Goal: Transaction & Acquisition: Purchase product/service

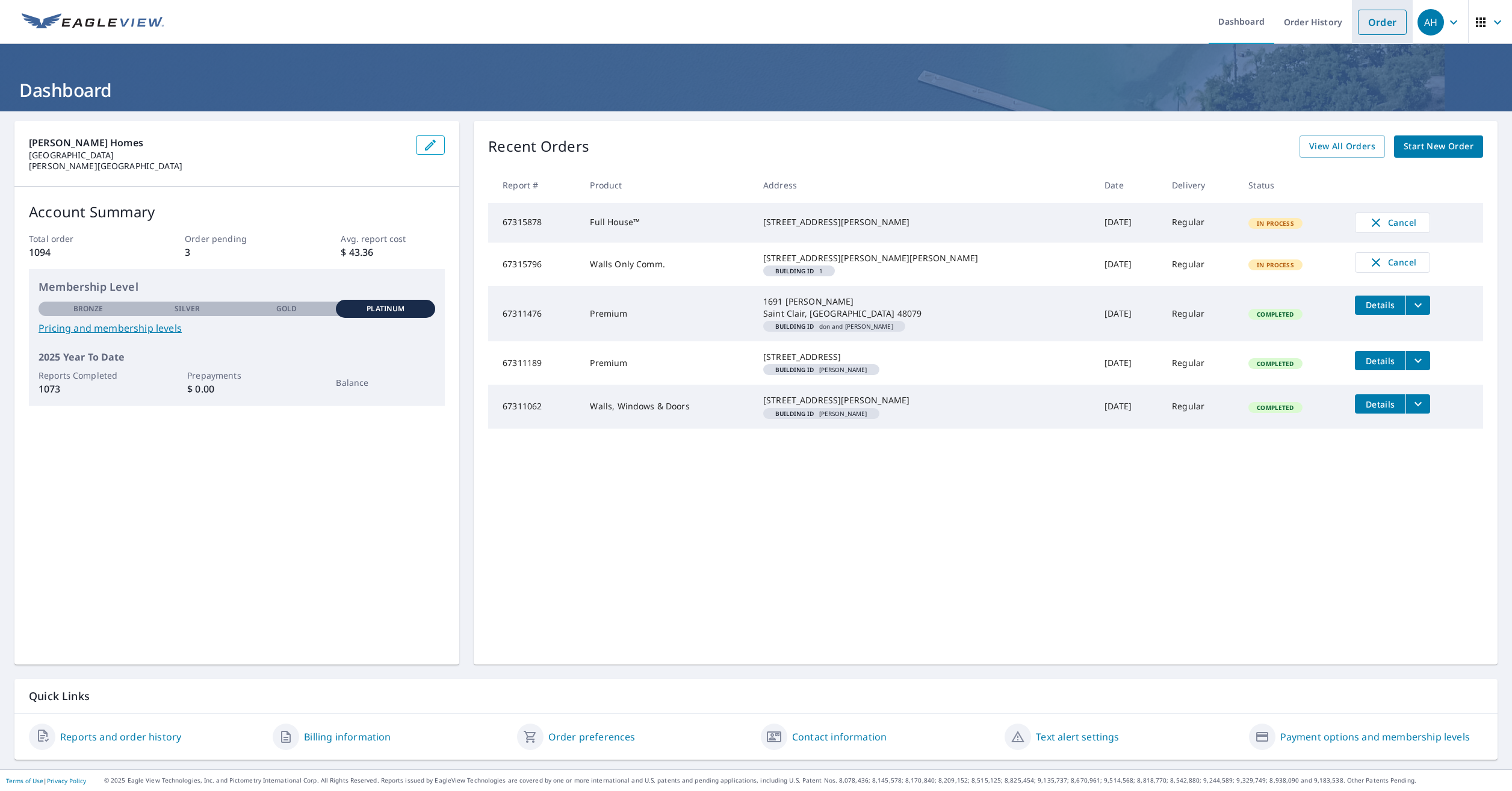
click at [1369, 26] on link "Order" at bounding box center [1382, 22] width 49 height 26
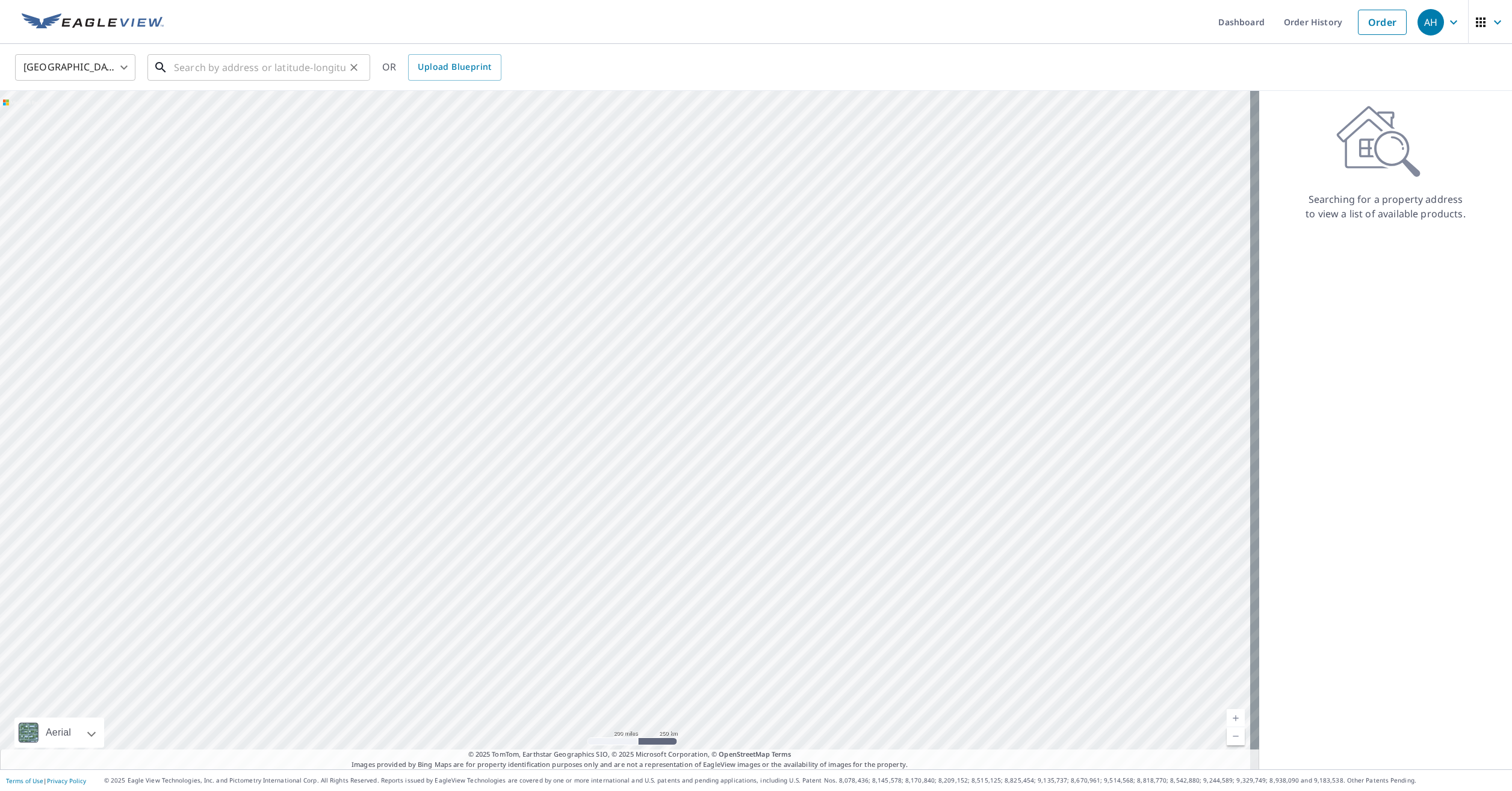
click at [270, 68] on input "text" at bounding box center [260, 67] width 171 height 34
paste input "[STREET_ADDRESS][PERSON_NAME]"
click at [288, 112] on p "[GEOGRAPHIC_DATA]" at bounding box center [266, 115] width 189 height 12
type input "[STREET_ADDRESS][PERSON_NAME]"
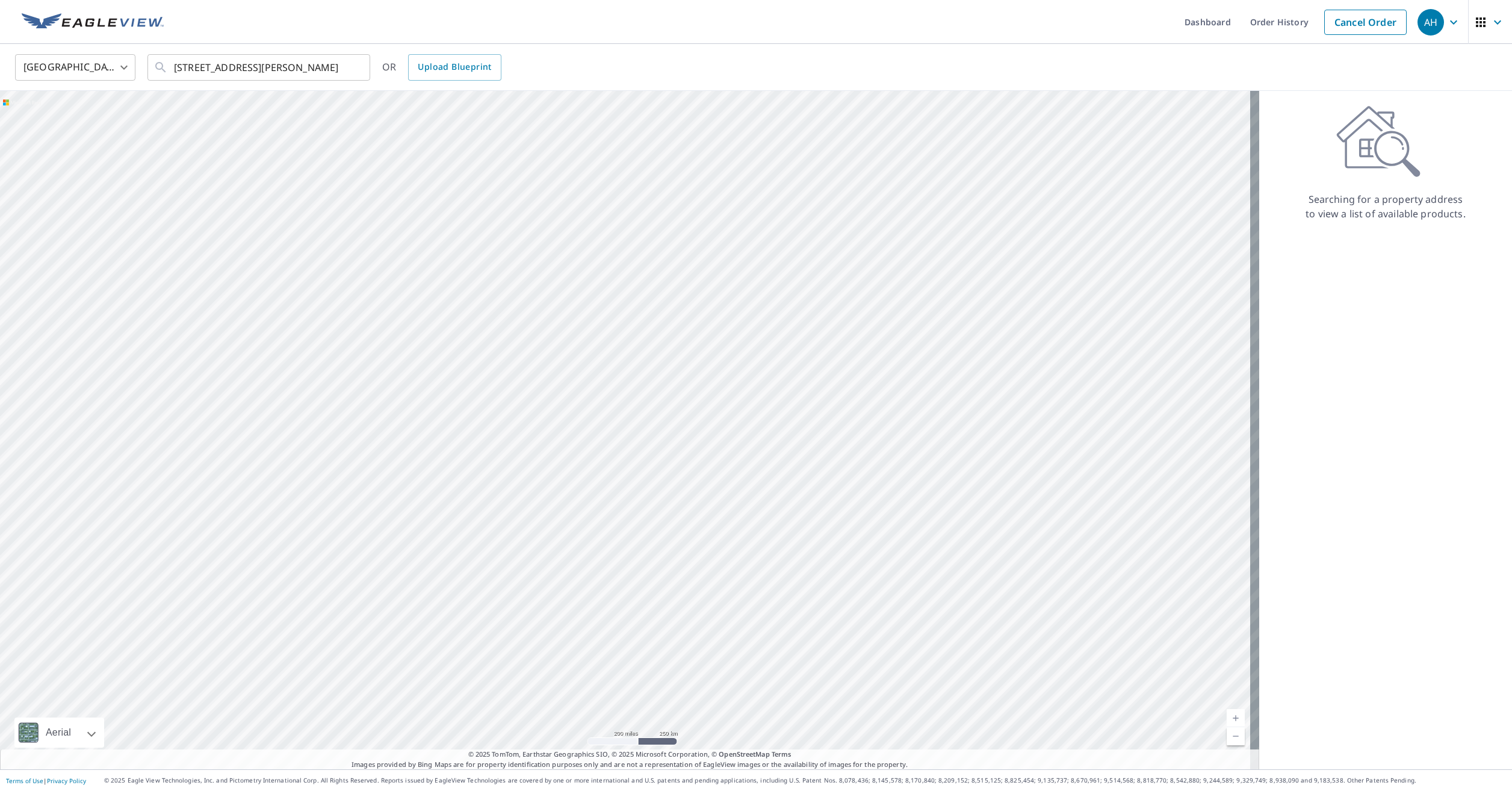
scroll to position [0, 0]
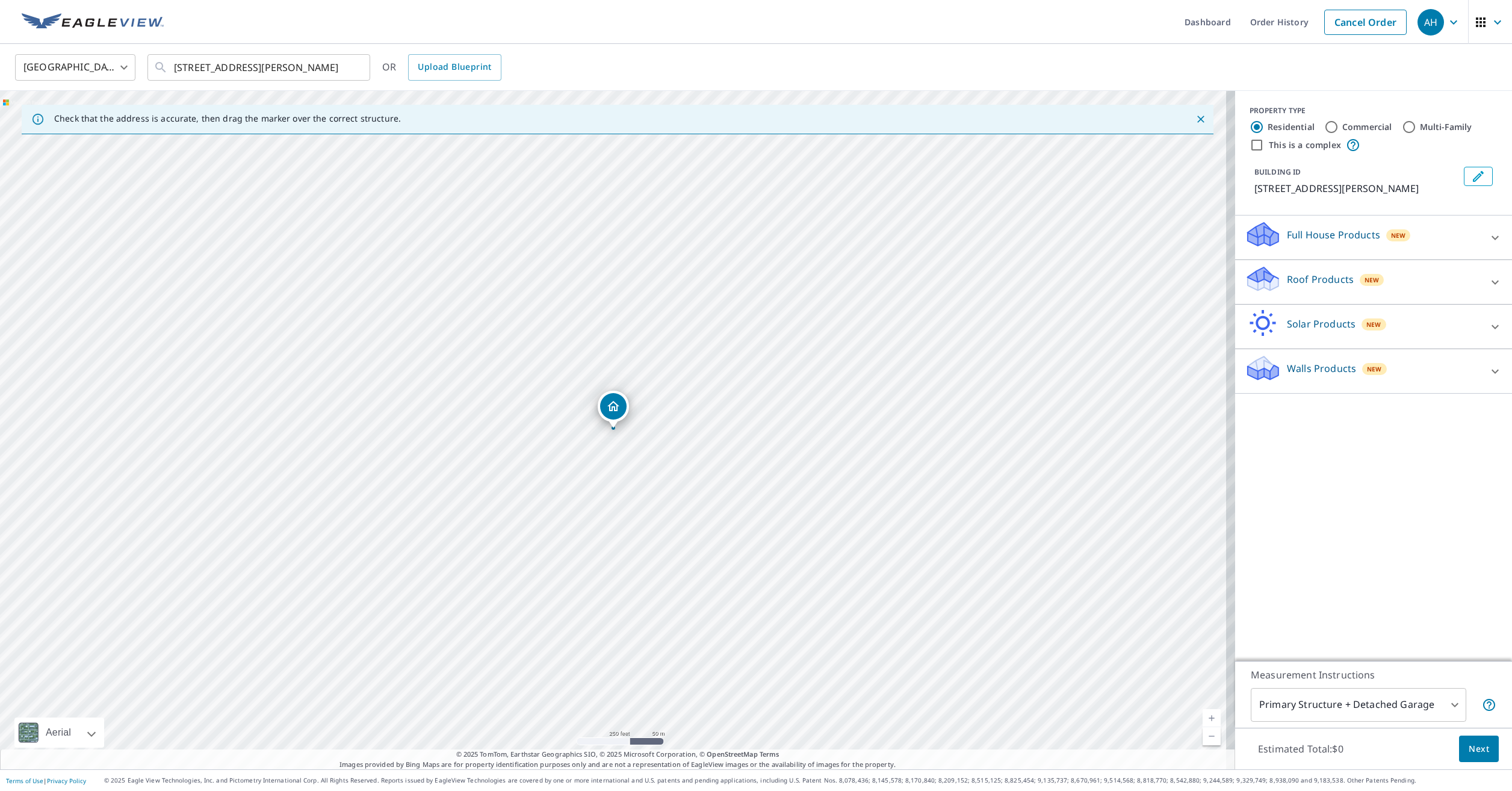
click at [1287, 287] on p "Roof Products" at bounding box center [1320, 280] width 67 height 14
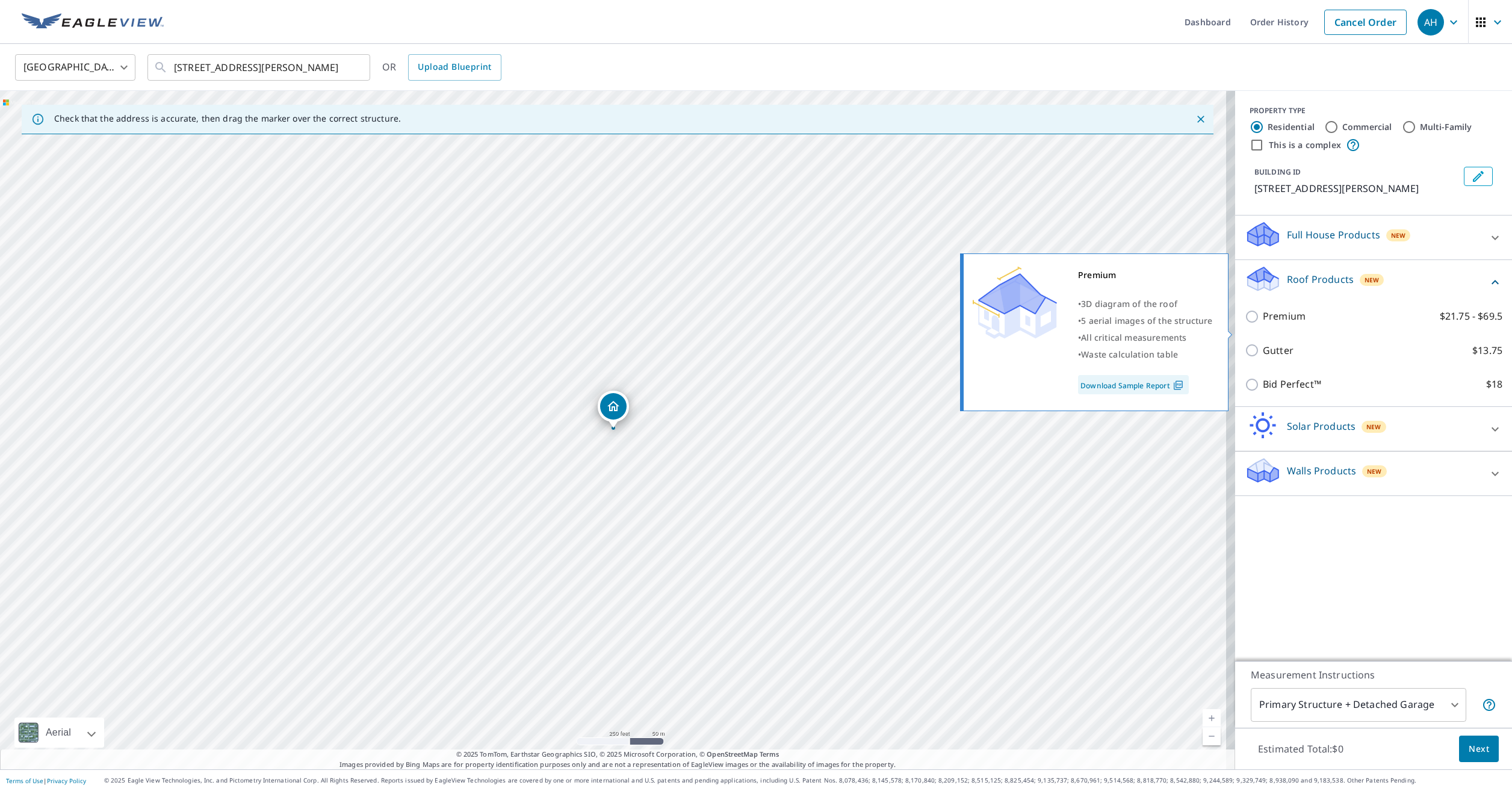
click at [1245, 324] on input "Premium $21.75 - $69.5" at bounding box center [1254, 317] width 18 height 14
checkbox input "true"
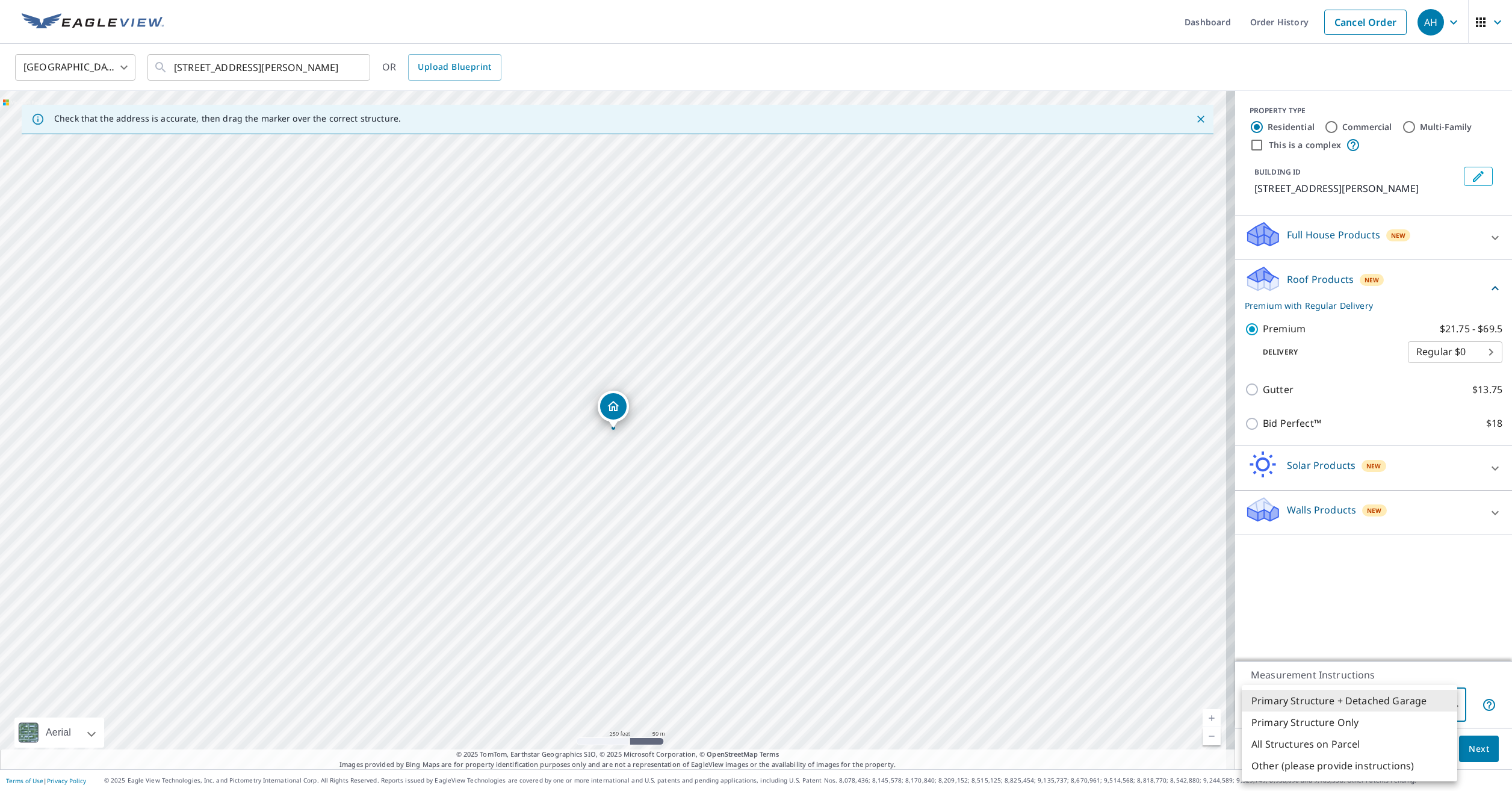
click at [1314, 700] on body "AH AH Dashboard Order History Cancel Order AH [GEOGRAPHIC_DATA] [GEOGRAPHIC_DAT…" at bounding box center [756, 395] width 1512 height 791
click at [1342, 730] on li "Primary Structure Only" at bounding box center [1349, 722] width 216 height 22
type input "2"
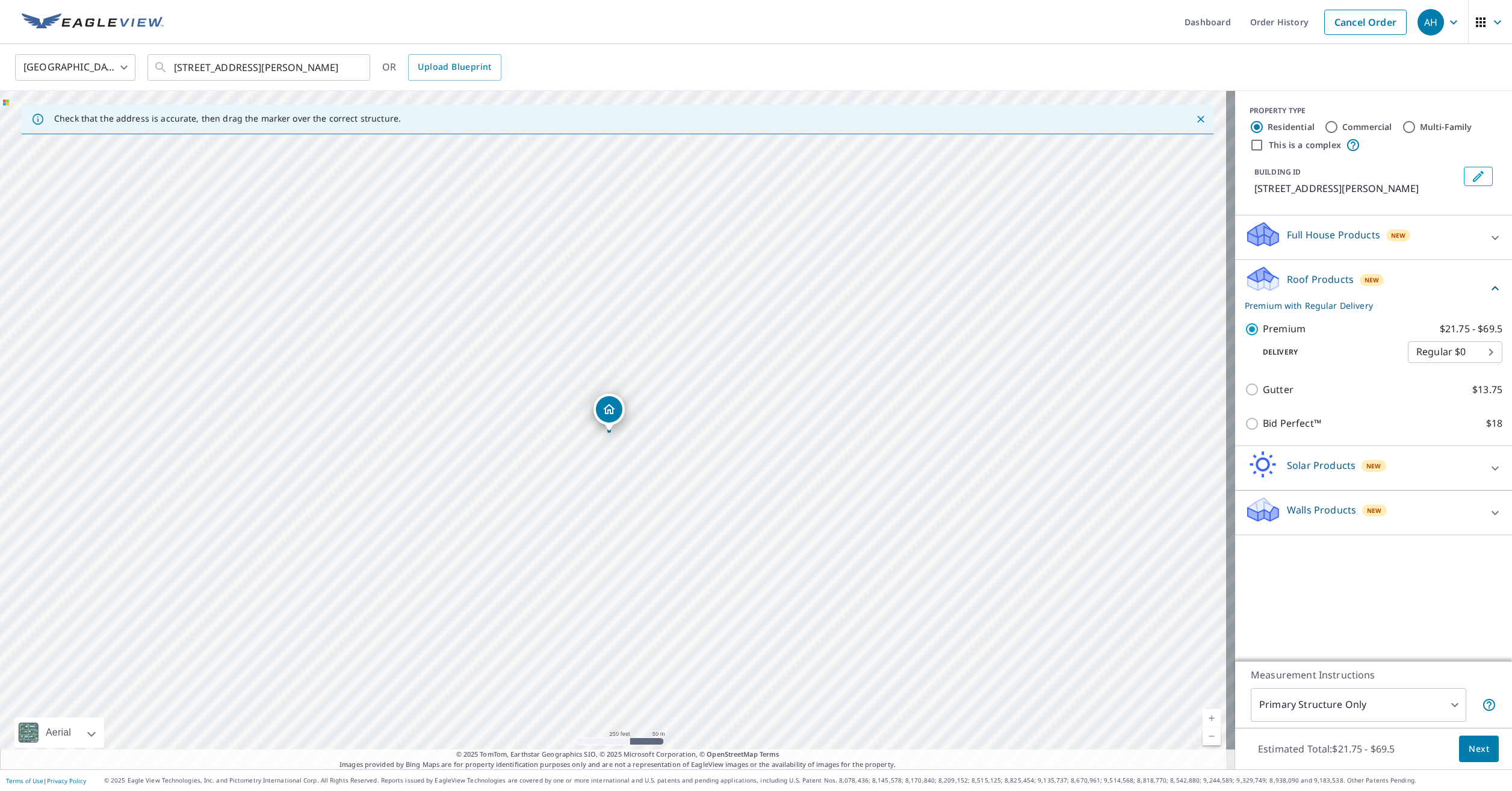
drag, startPoint x: 1083, startPoint y: 583, endPoint x: 1303, endPoint y: 220, distance: 424.5
click at [1303, 216] on div "PROPERTY TYPE Residential Commercial Multi-Family This is a complex BUILDING ID…" at bounding box center [1374, 153] width 277 height 125
click at [1475, 177] on icon "Edit building 1" at bounding box center [1478, 176] width 14 height 14
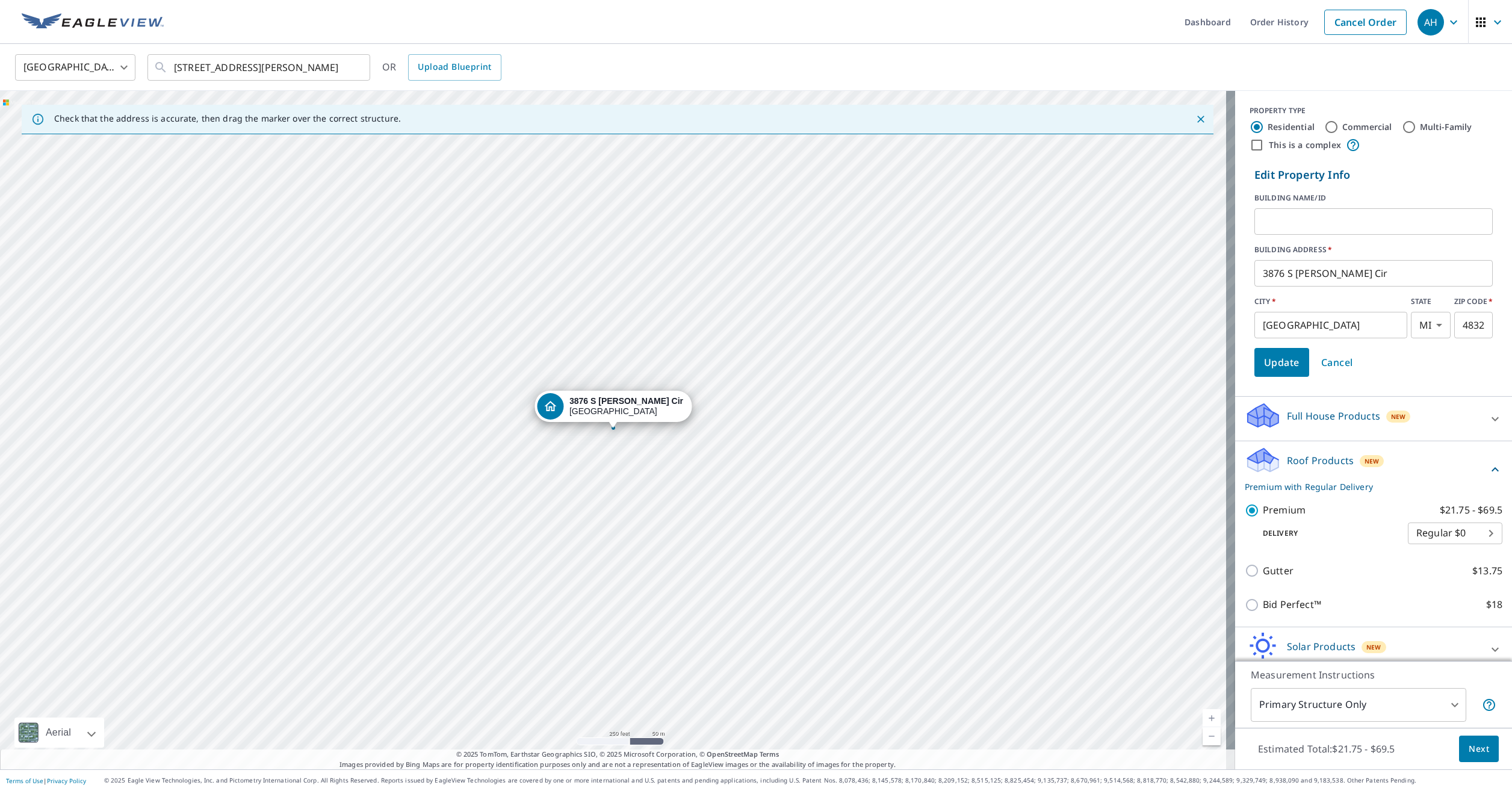
click at [1288, 218] on input "text" at bounding box center [1373, 221] width 238 height 34
type input "s"
type input "[PERSON_NAME] and [PERSON_NAME]"
click at [1280, 362] on span "Update" at bounding box center [1282, 362] width 35 height 17
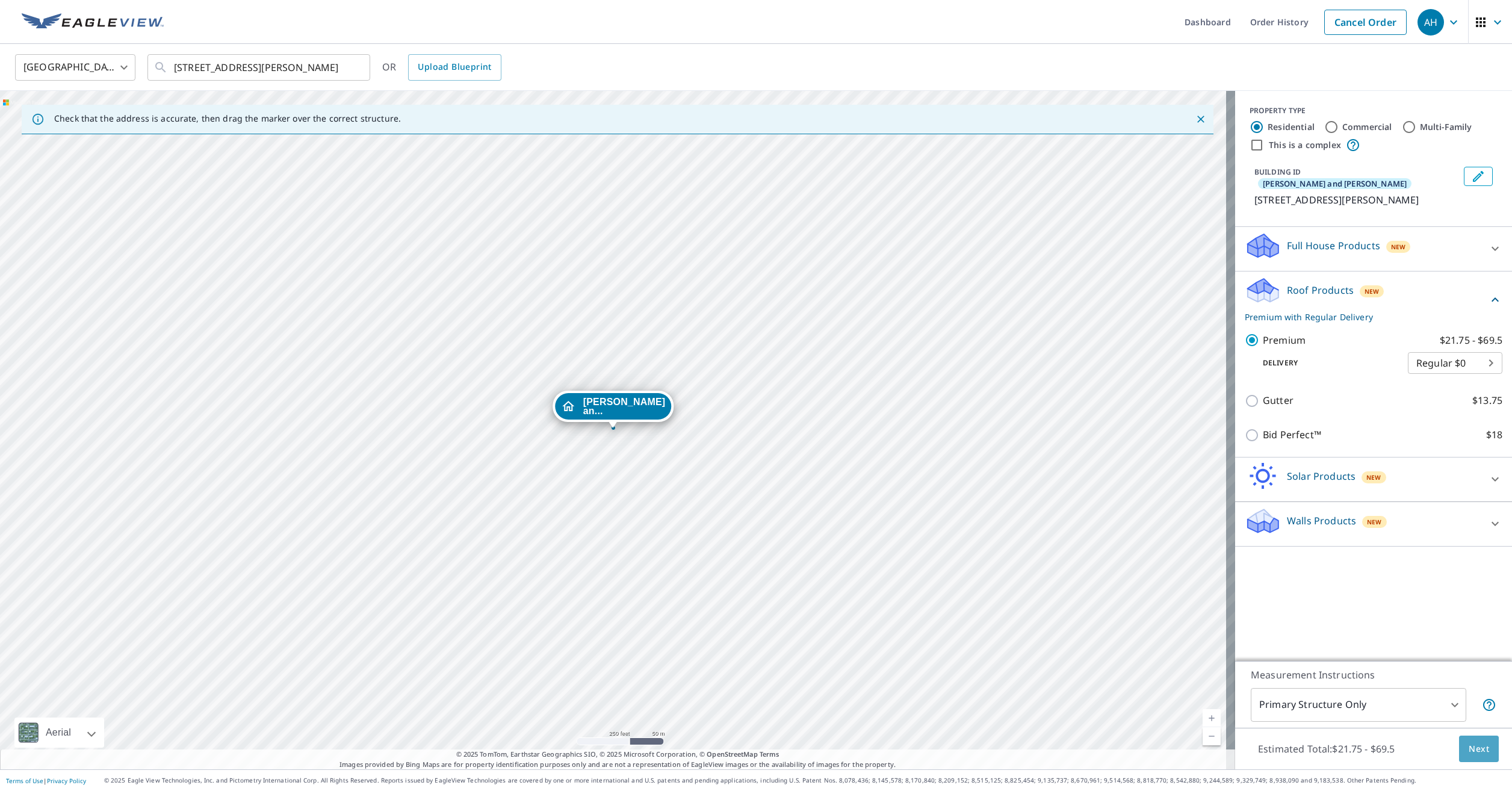
click at [1469, 750] on span "Next" at bounding box center [1479, 749] width 21 height 15
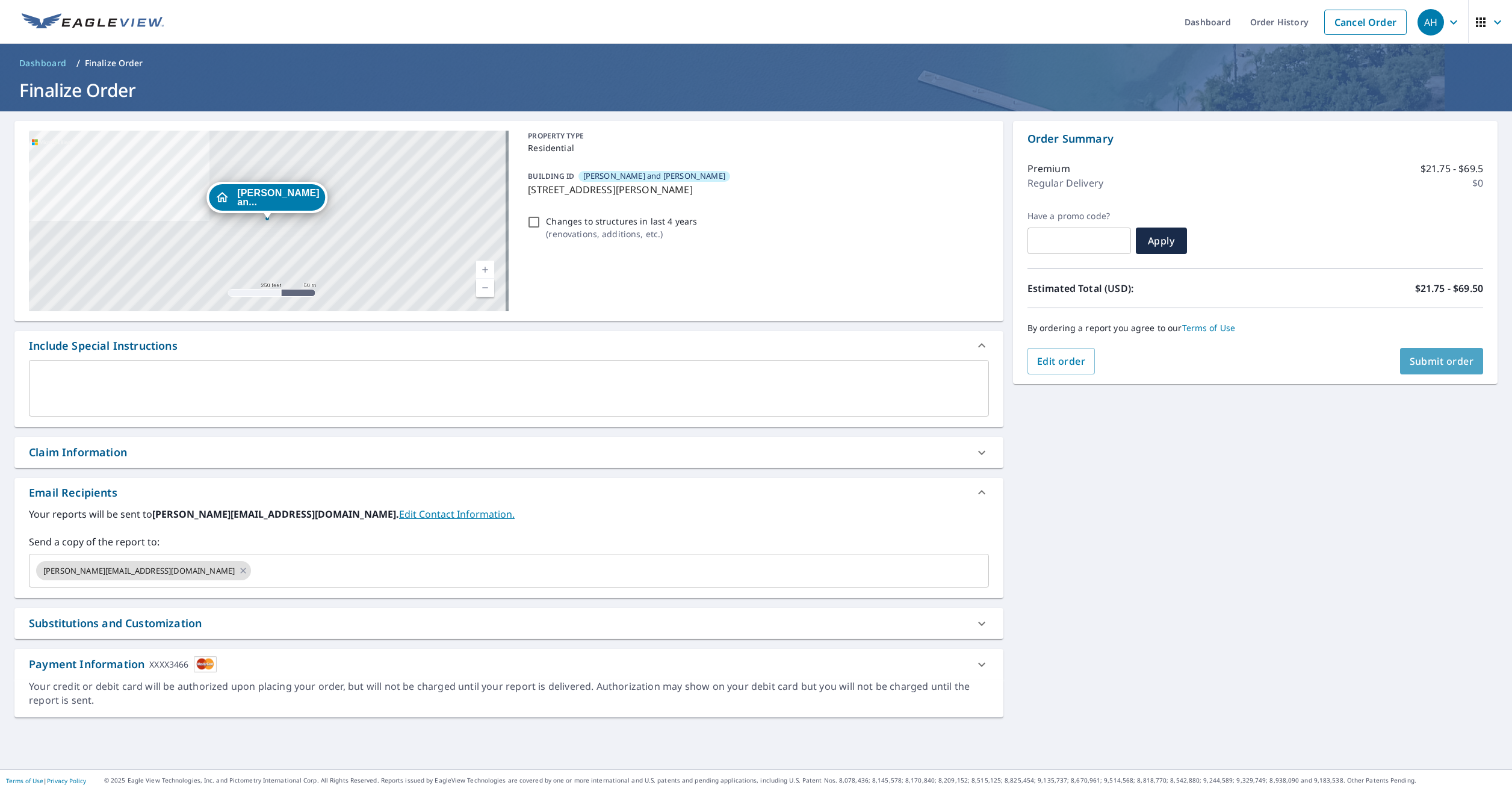
click at [1417, 353] on button "Submit order" at bounding box center [1441, 361] width 83 height 26
checkbox input "true"
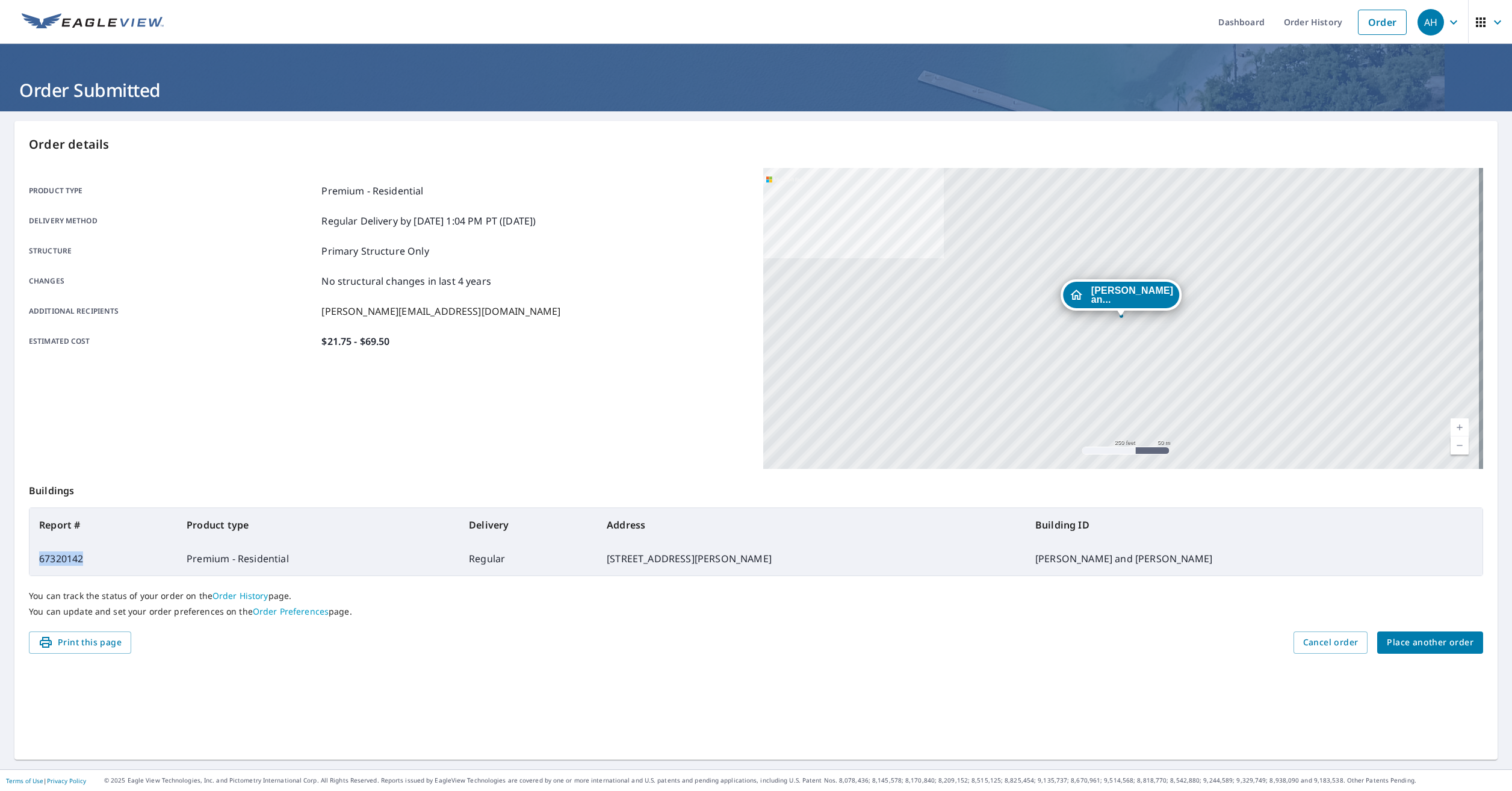
drag, startPoint x: 92, startPoint y: 563, endPoint x: 36, endPoint y: 563, distance: 56.0
click at [36, 563] on td "67320142" at bounding box center [103, 559] width 147 height 34
drag, startPoint x: 36, startPoint y: 563, endPoint x: 54, endPoint y: 558, distance: 18.7
copy td "67320142"
click at [1417, 640] on span "Place another order" at bounding box center [1430, 643] width 87 height 15
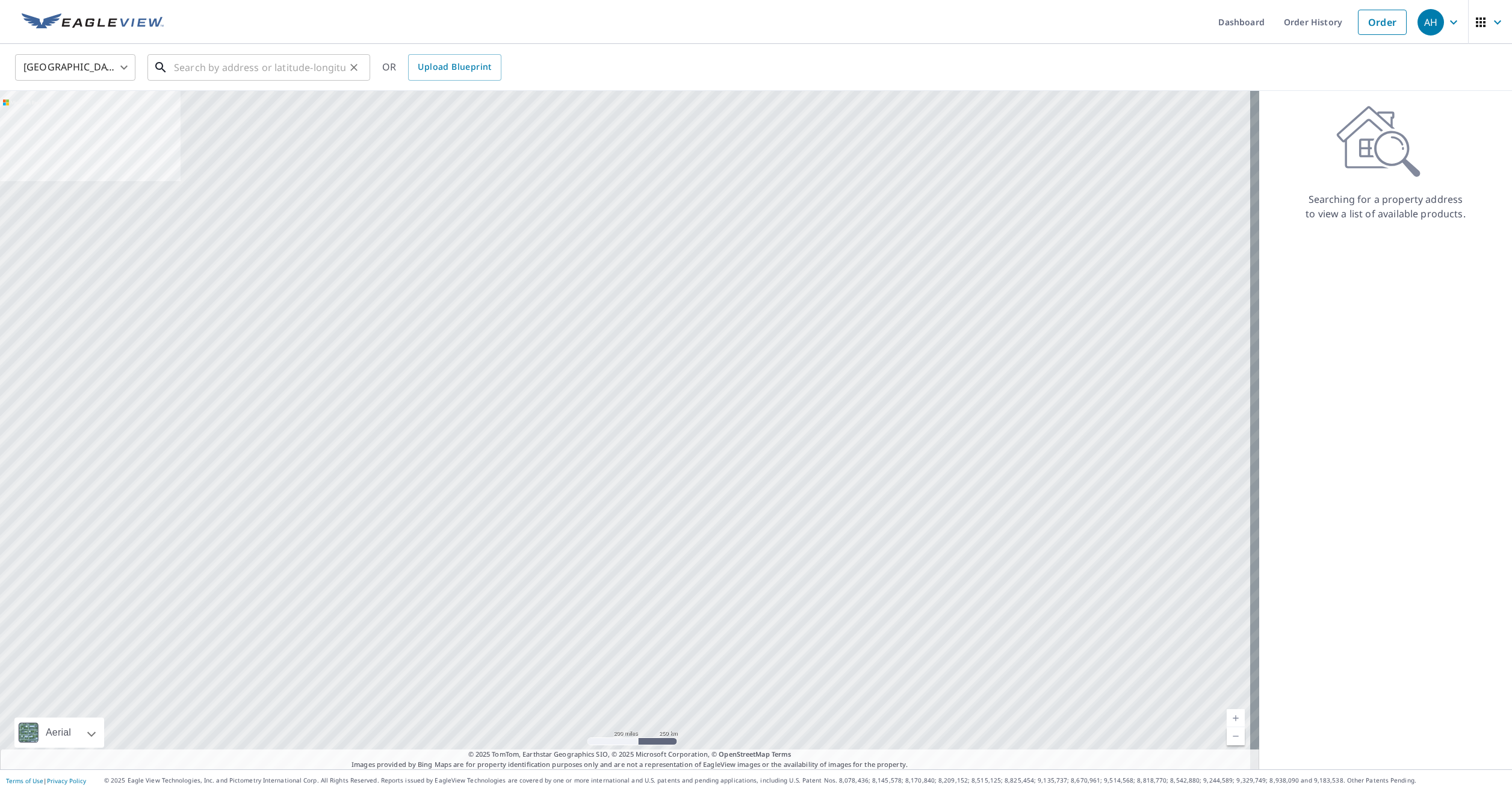
click at [249, 68] on input "text" at bounding box center [260, 67] width 171 height 34
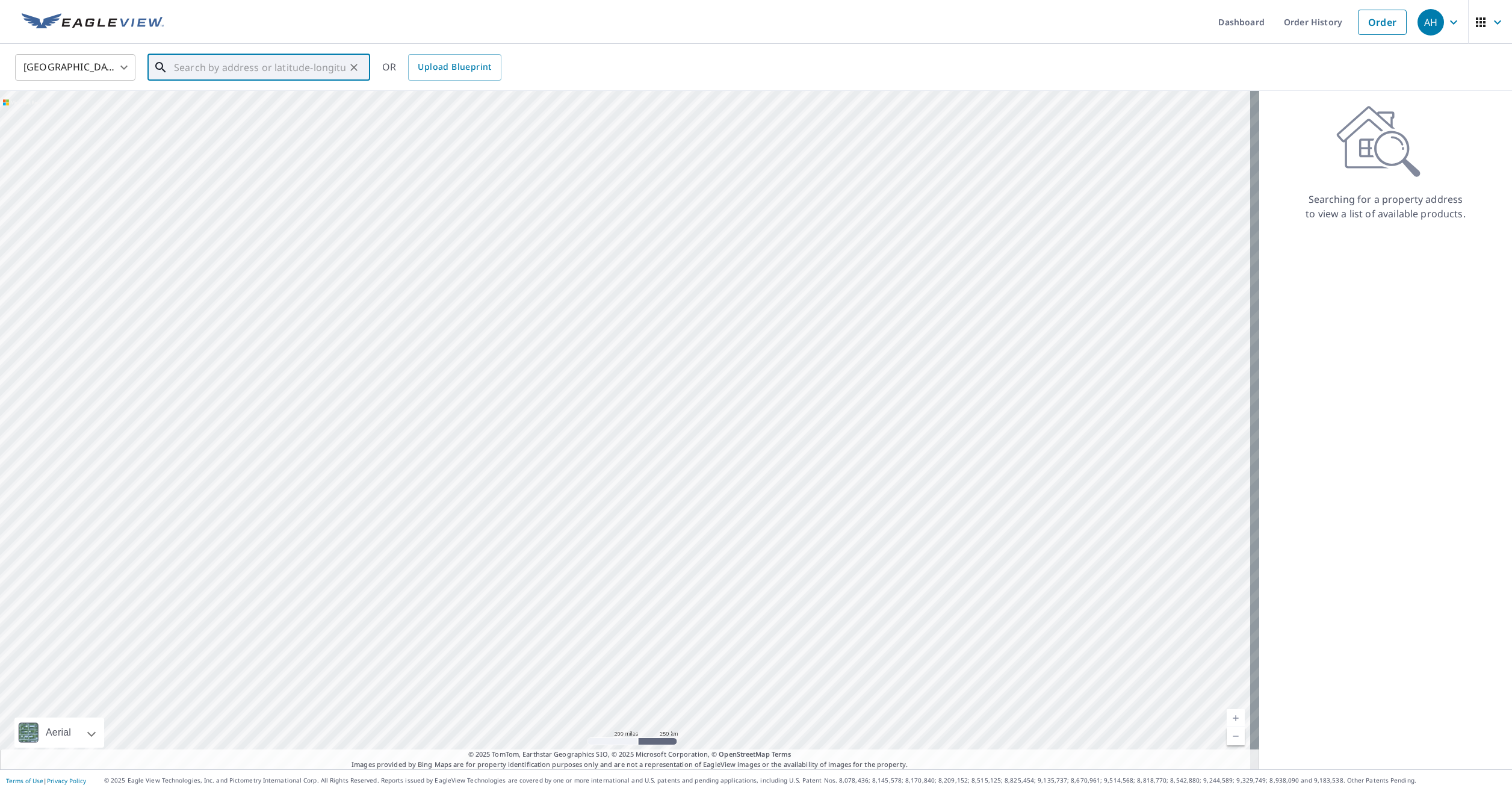
paste input "[STREET_ADDRESS][PERSON_NAME][PERSON_NAME]"
click at [272, 98] on span "30835 [PERSON_NAME] Dr" at bounding box center [266, 103] width 189 height 14
type input "[STREET_ADDRESS][PERSON_NAME][PERSON_NAME]"
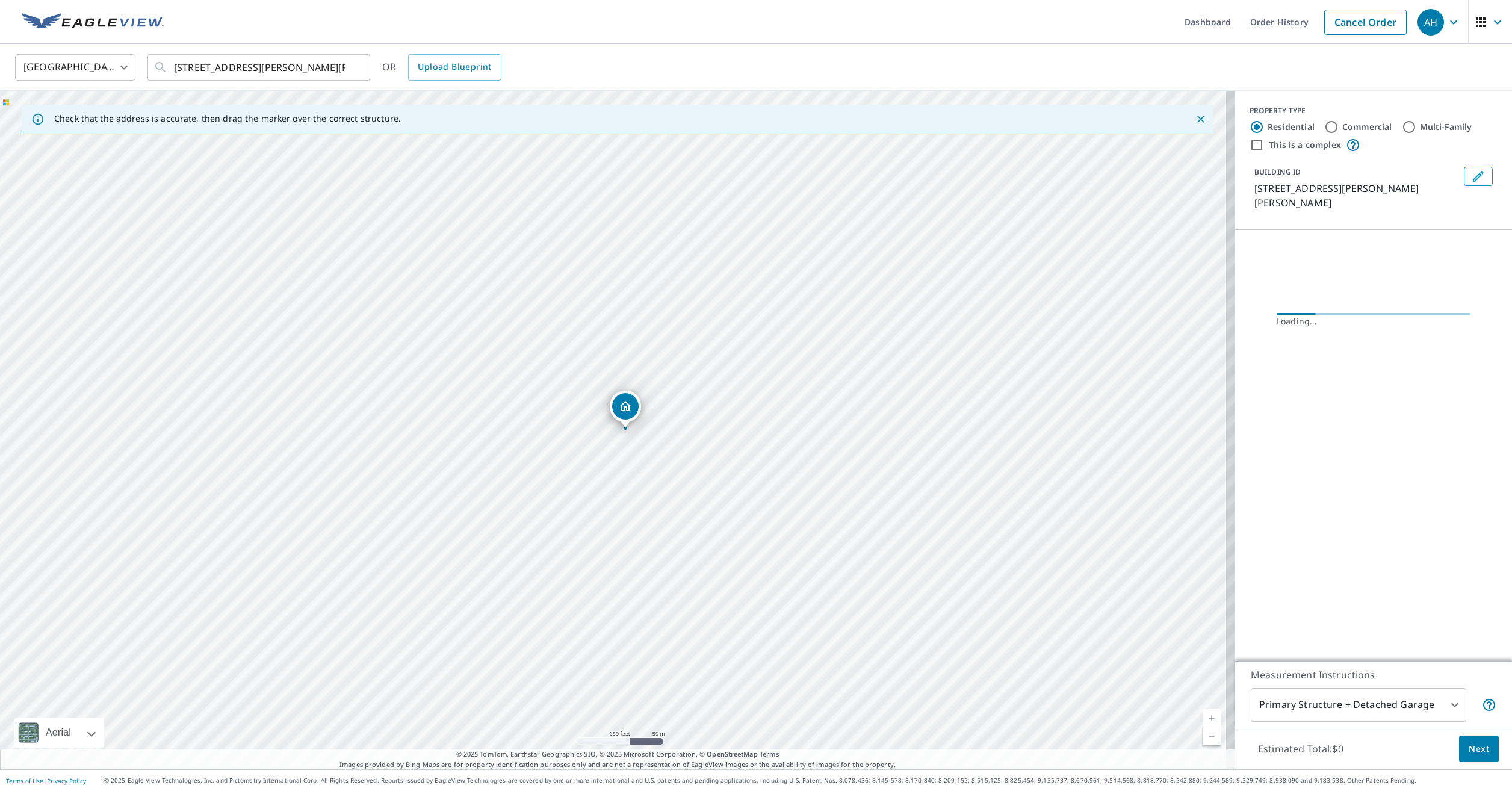
click at [1476, 174] on icon "Edit building 1" at bounding box center [1478, 176] width 14 height 14
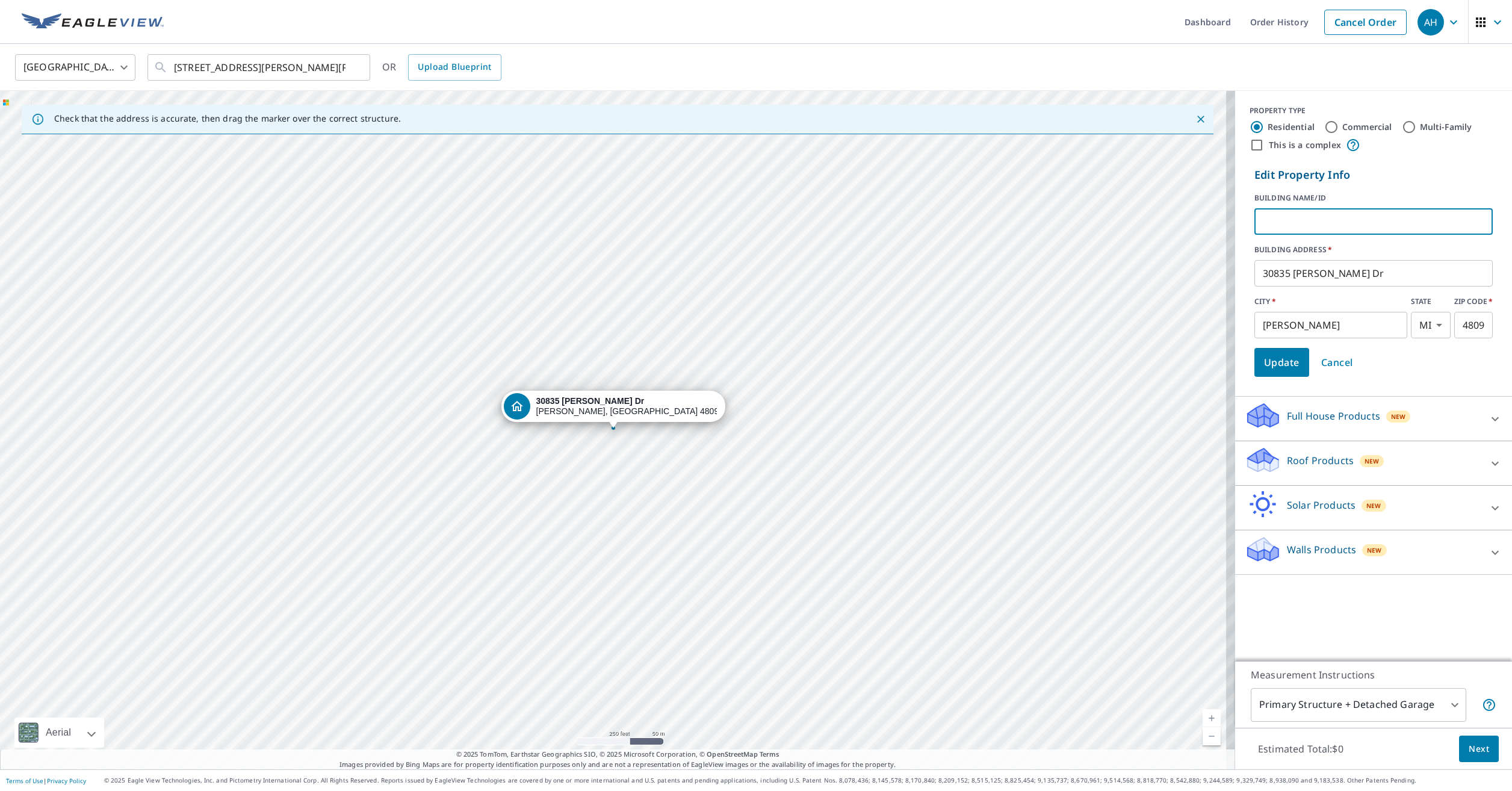
click at [1277, 226] on input "text" at bounding box center [1373, 221] width 238 height 34
drag, startPoint x: 1352, startPoint y: 221, endPoint x: 1248, endPoint y: 216, distance: 104.1
click at [1255, 216] on input "[PERSON_NAME]/[PERSON_NAME]" at bounding box center [1373, 221] width 238 height 34
type input "m"
type input "a"
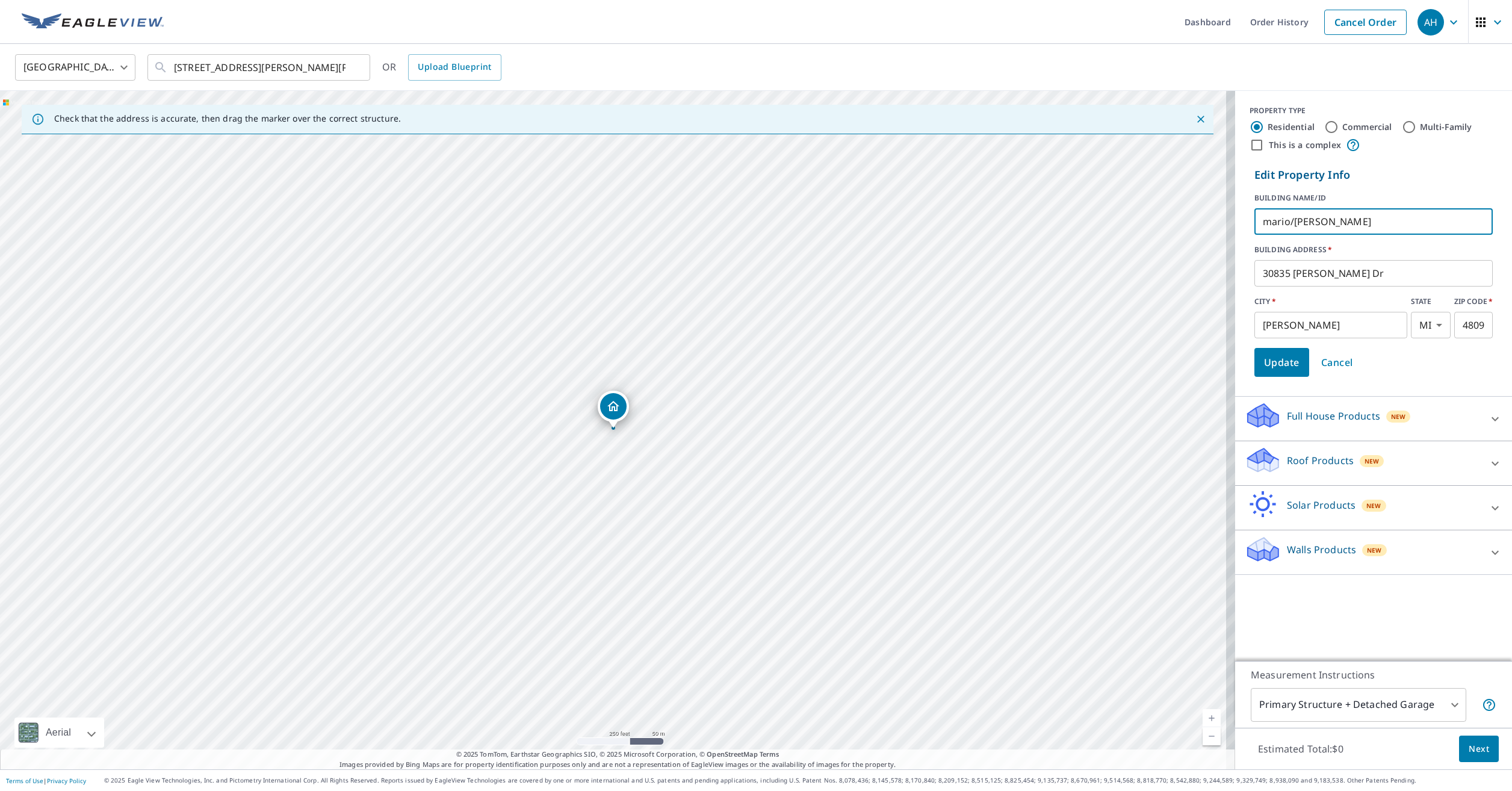
type input "mario/[PERSON_NAME]"
click at [1281, 366] on span "Update" at bounding box center [1282, 362] width 35 height 17
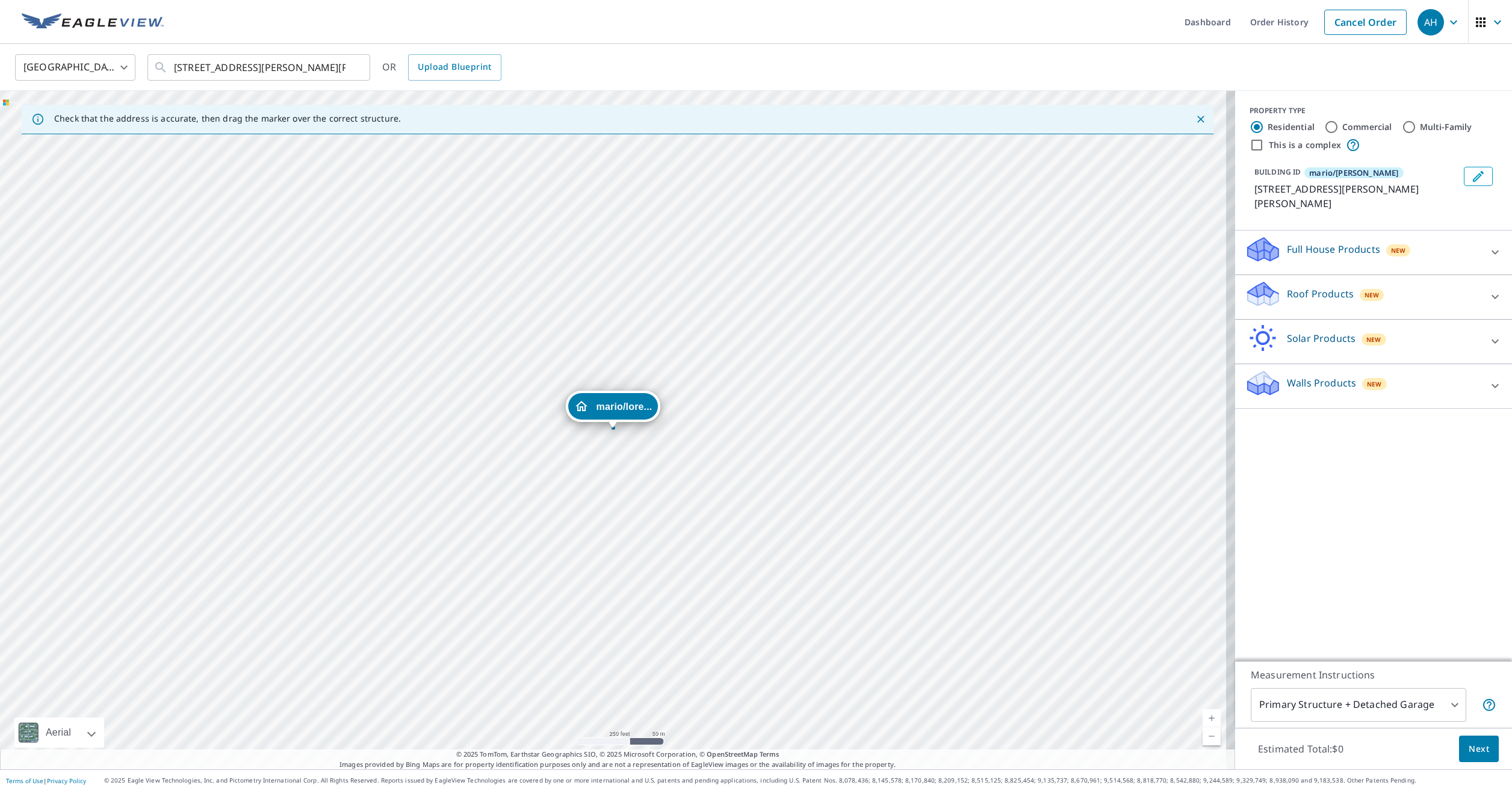
click at [1309, 280] on div "Roof Products New" at bounding box center [1363, 297] width 236 height 34
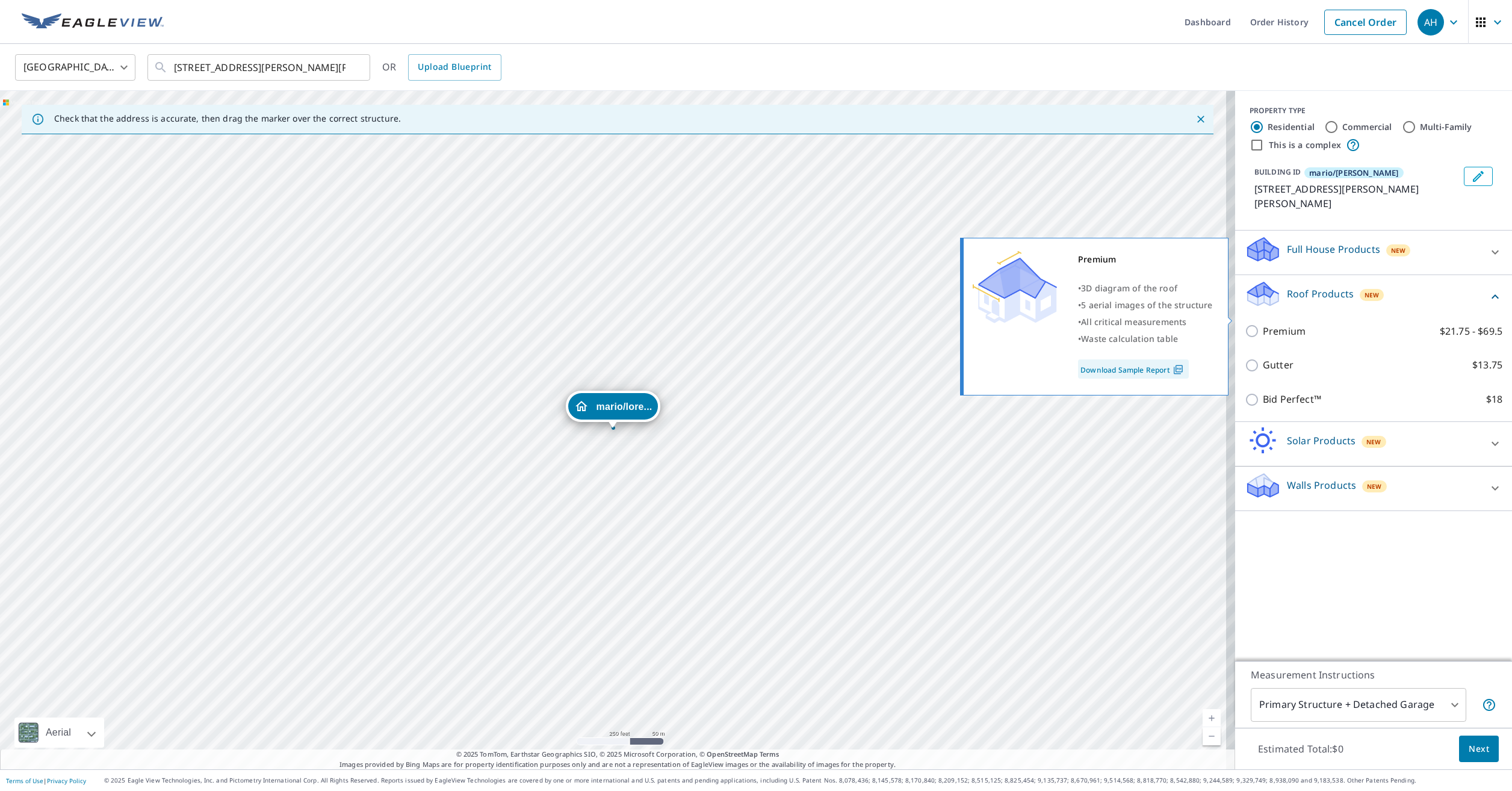
click at [1245, 324] on input "Premium $21.75 - $69.5" at bounding box center [1254, 331] width 18 height 14
checkbox input "true"
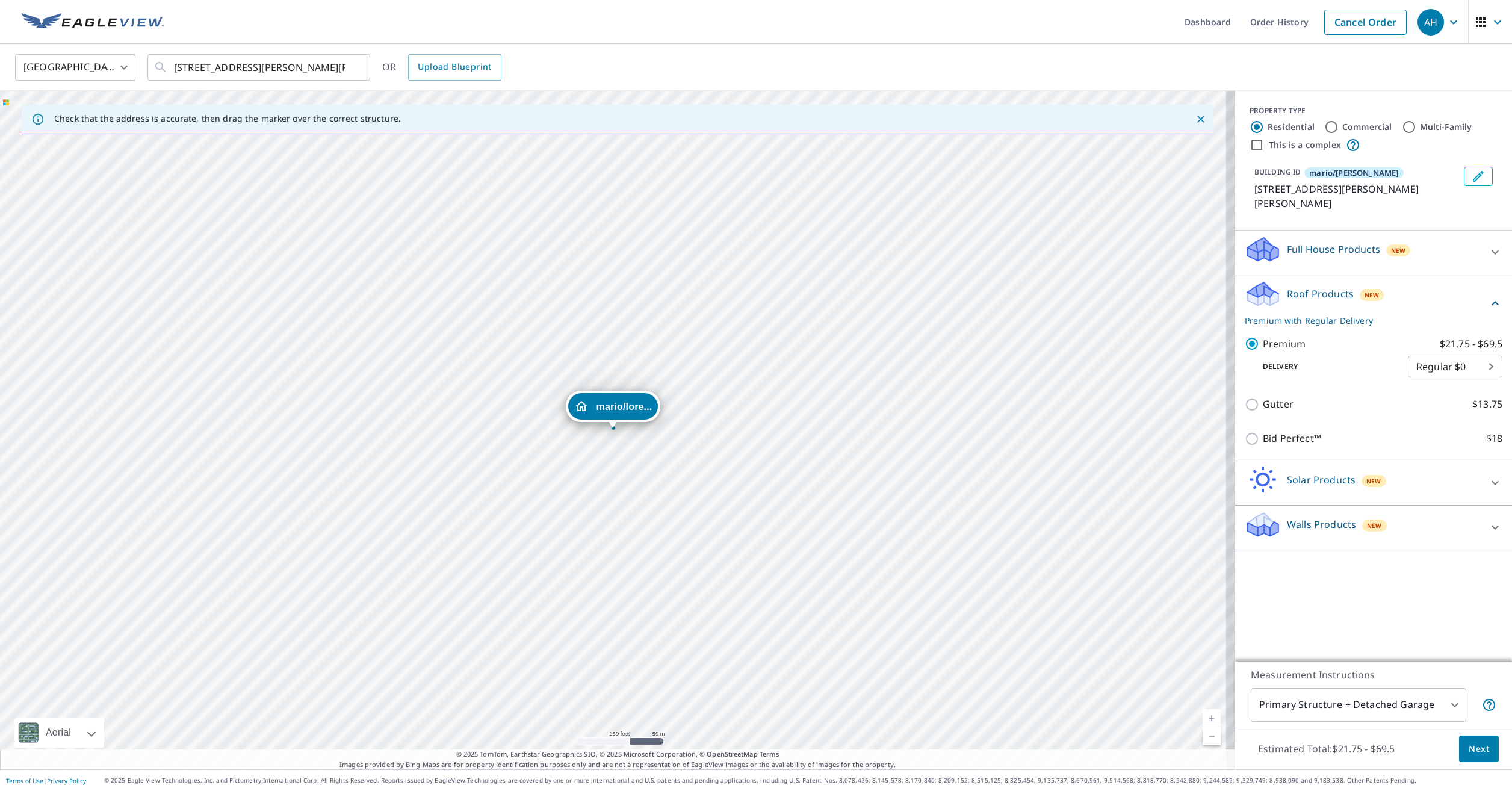
click at [1354, 698] on body "AH AH Dashboard Order History Cancel Order AH [GEOGRAPHIC_DATA] [GEOGRAPHIC_DAT…" at bounding box center [756, 395] width 1512 height 791
click at [1352, 725] on li "Primary Structure Only" at bounding box center [1349, 722] width 216 height 22
type input "2"
click at [1472, 748] on span "Next" at bounding box center [1479, 749] width 21 height 15
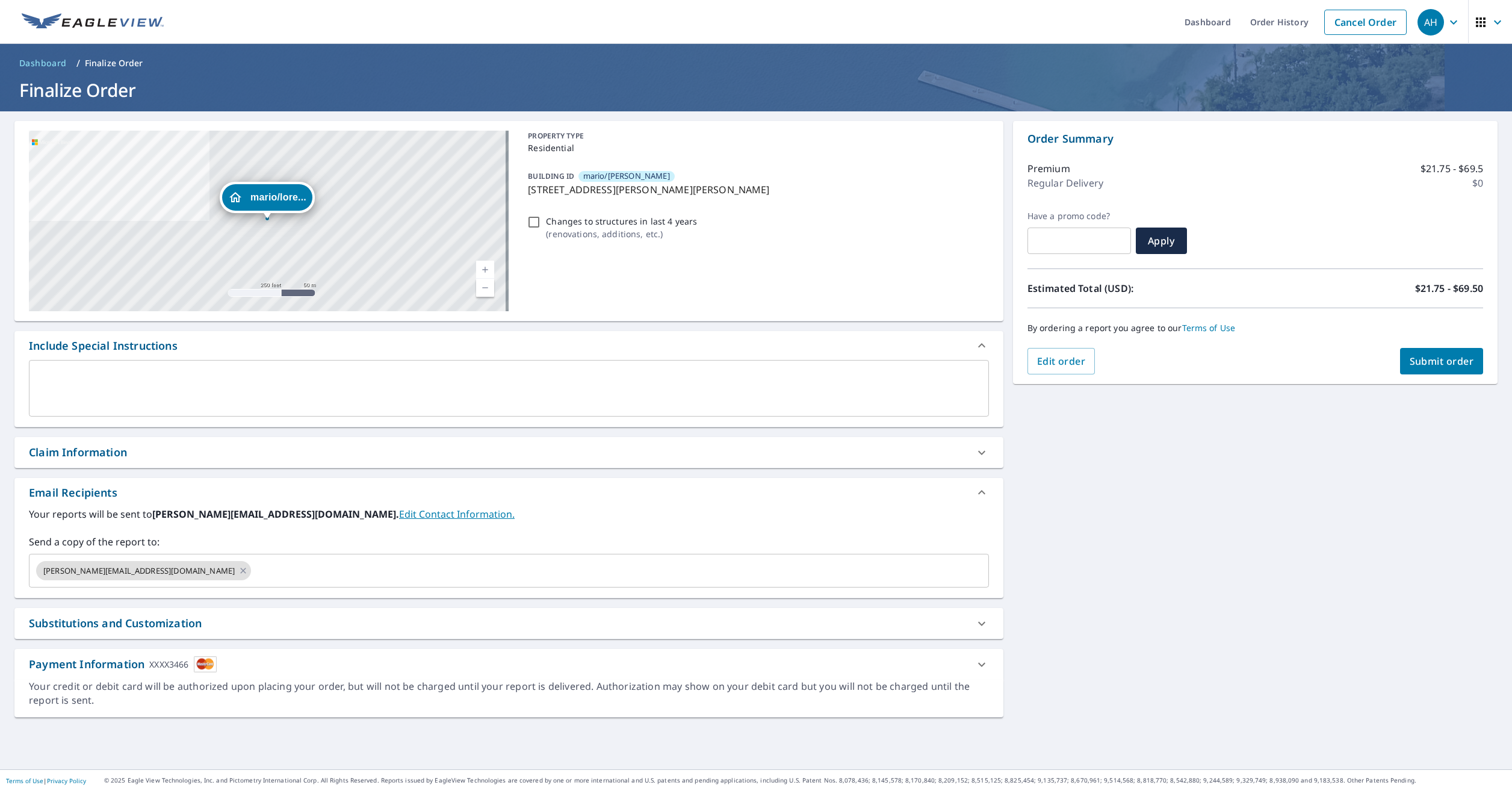
click at [1433, 357] on span "Submit order" at bounding box center [1441, 361] width 64 height 14
checkbox input "true"
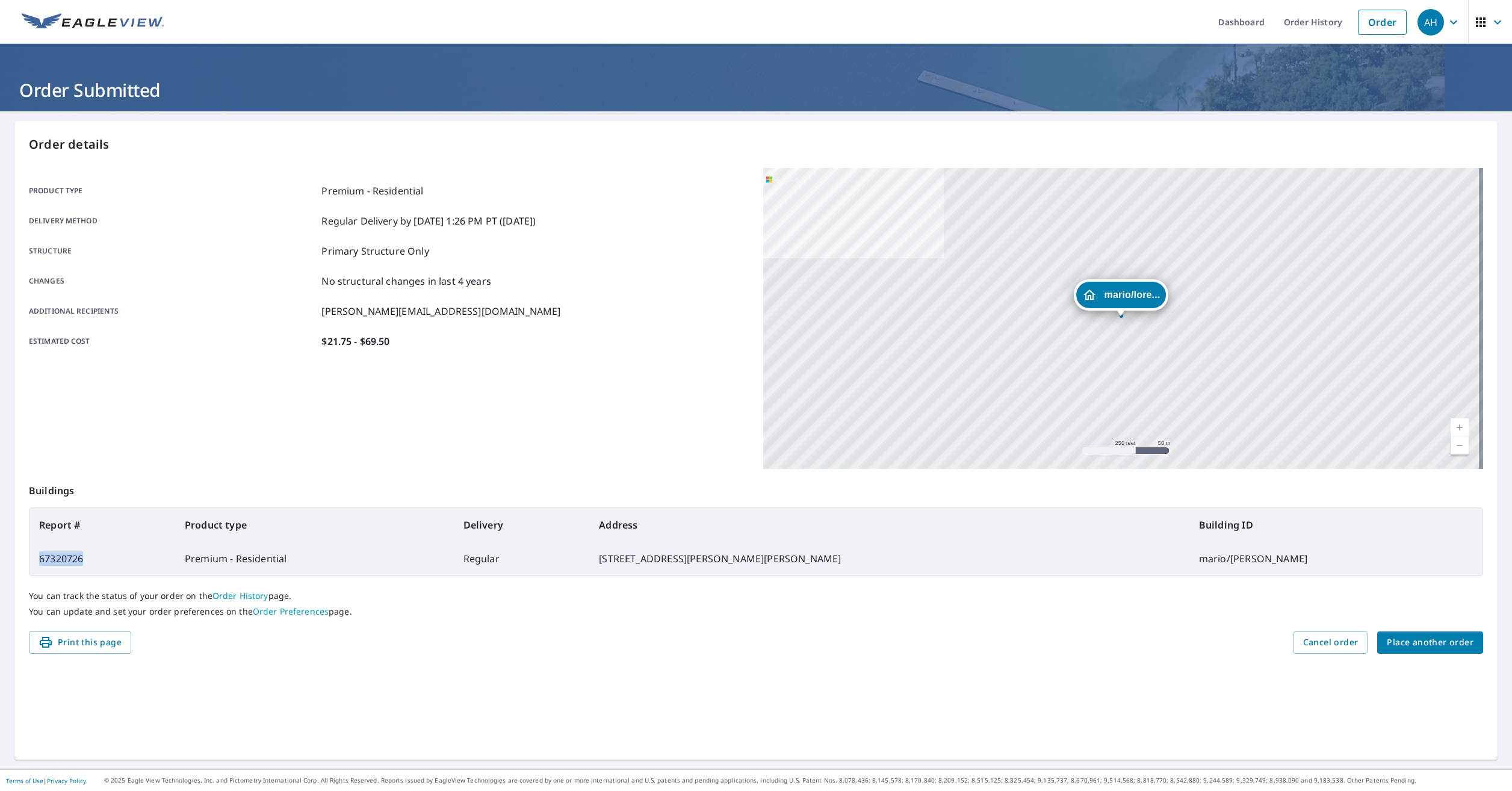
drag, startPoint x: 91, startPoint y: 555, endPoint x: 40, endPoint y: 556, distance: 51.0
click at [40, 556] on td "67320726" at bounding box center [103, 559] width 146 height 34
drag, startPoint x: 40, startPoint y: 556, endPoint x: 53, endPoint y: 559, distance: 13.3
copy td "67320726"
click at [1419, 632] on div "Order details Product type Premium - Residential Delivery method Regular Delive…" at bounding box center [756, 440] width 1483 height 639
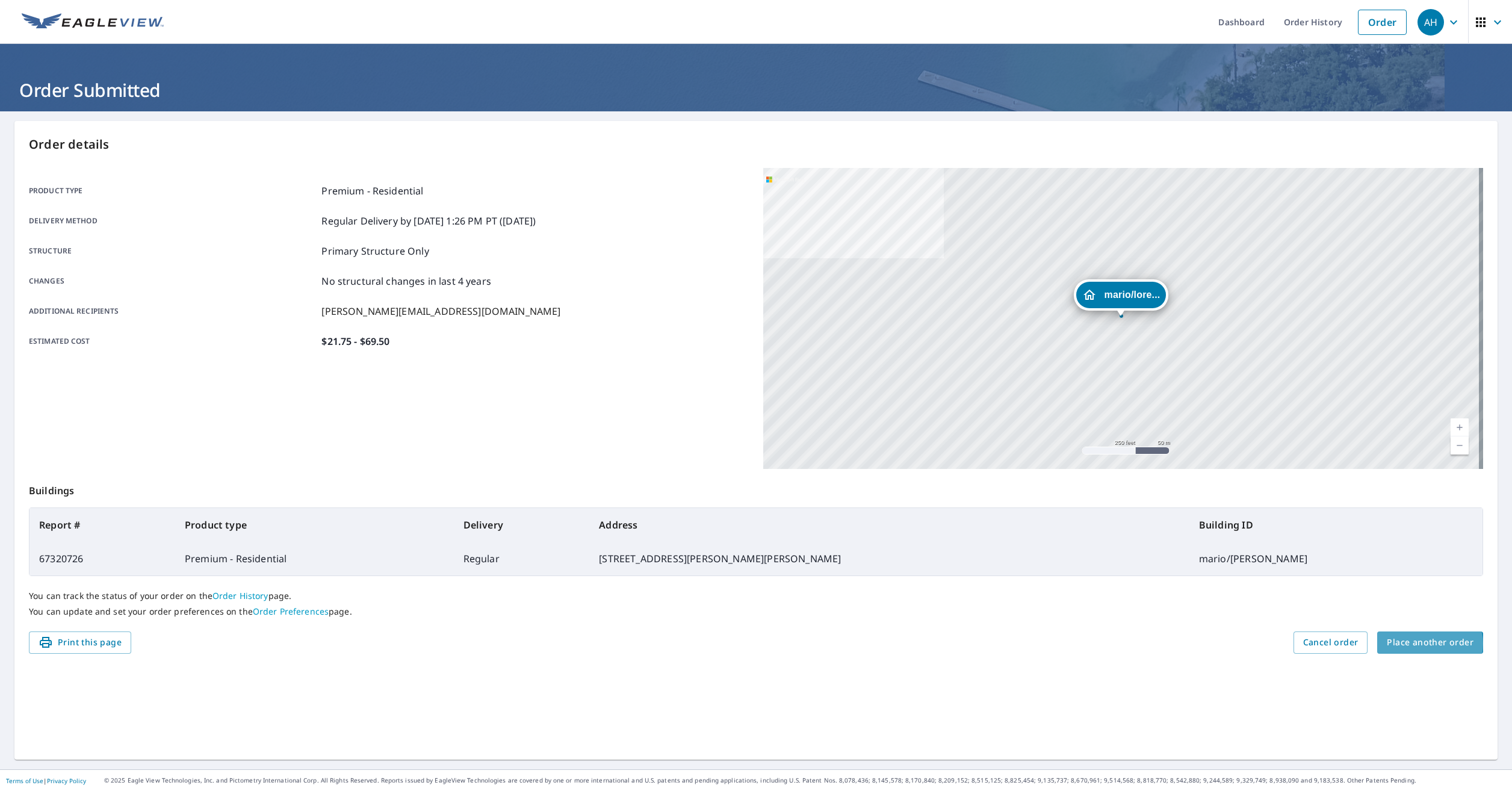
drag, startPoint x: 1419, startPoint y: 632, endPoint x: 1421, endPoint y: 644, distance: 12.2
click at [1421, 644] on span "Place another order" at bounding box center [1430, 643] width 87 height 15
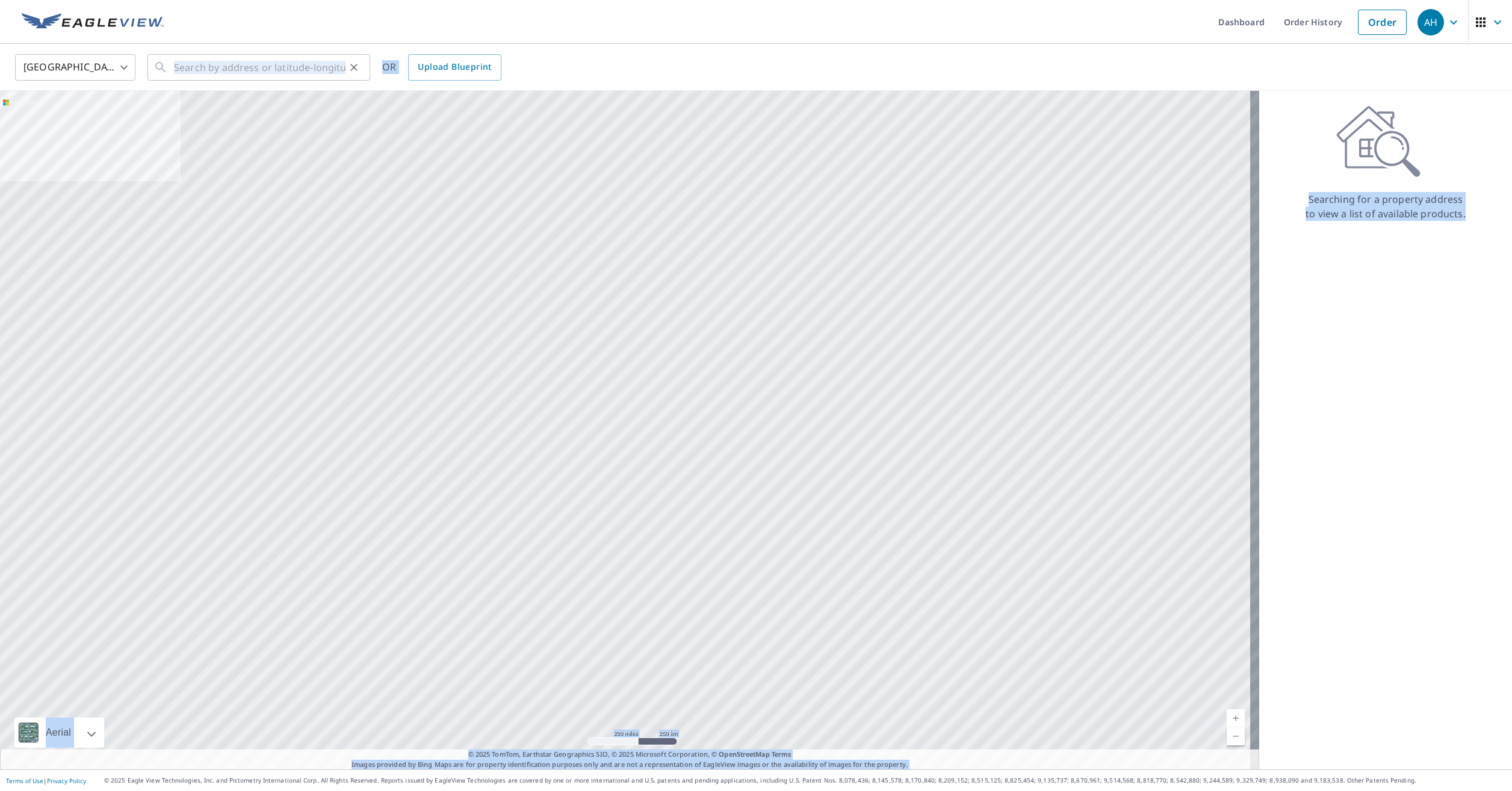
click at [206, 50] on div "Dashboard Order History Order AH [GEOGRAPHIC_DATA] [GEOGRAPHIC_DATA] ​ ​ OR Upl…" at bounding box center [756, 395] width 1512 height 791
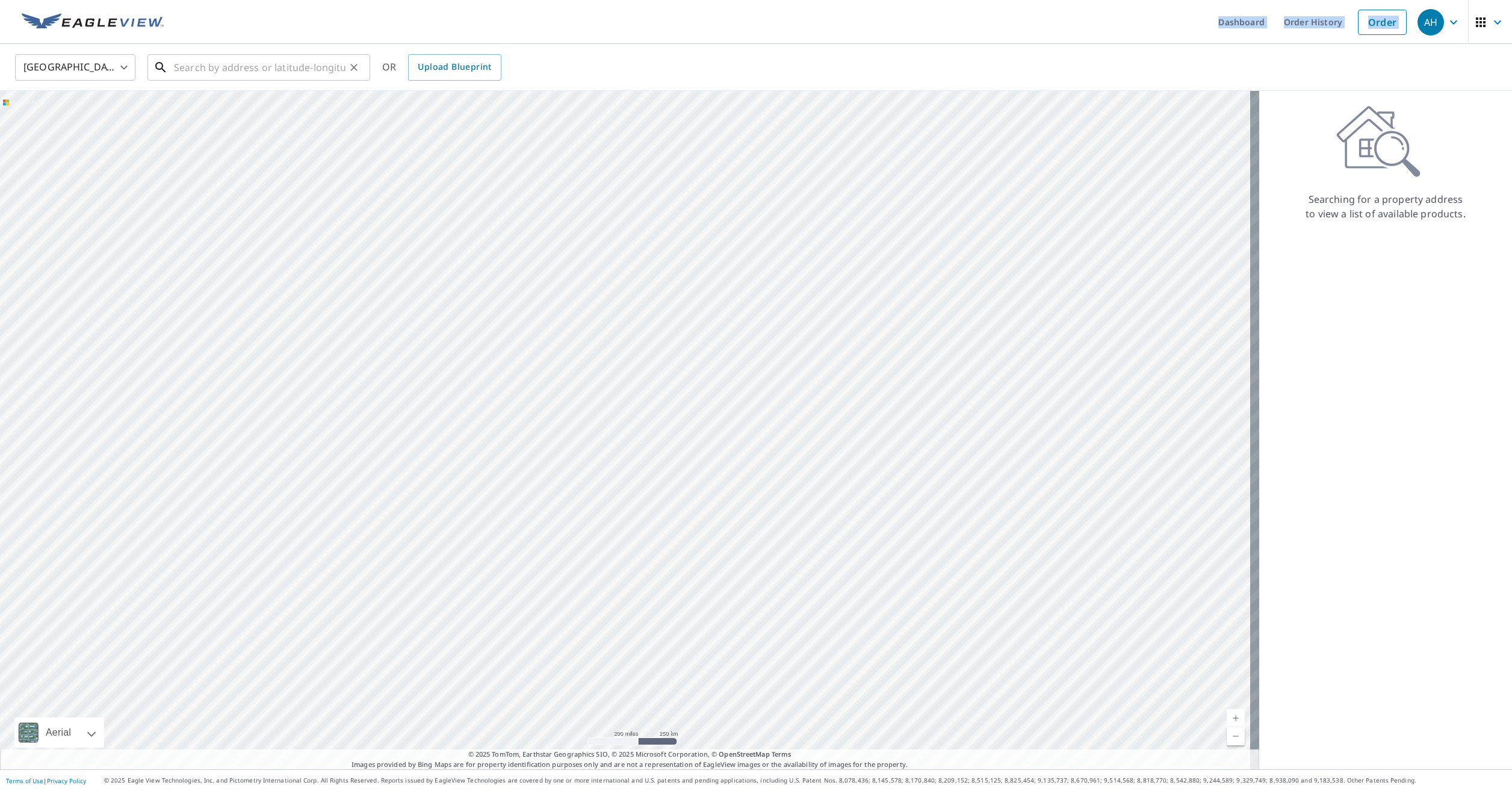
click at [210, 67] on input "text" at bounding box center [260, 67] width 171 height 34
paste input "[STREET_ADDRESS][PERSON_NAME][PERSON_NAME]"
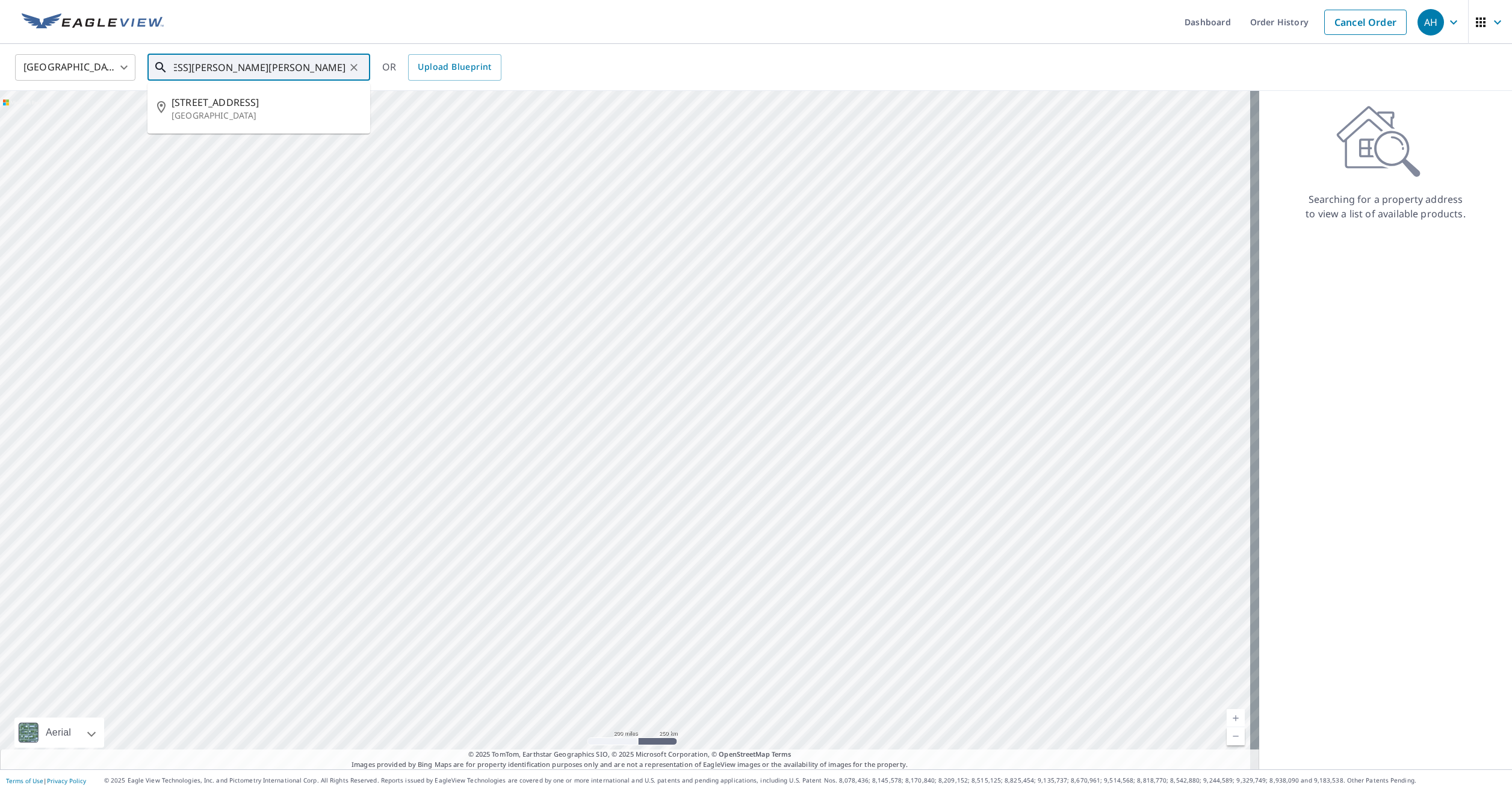
click at [288, 127] on ul "[STREET_ADDRESS][PERSON_NAME]" at bounding box center [259, 108] width 223 height 50
click at [288, 115] on p "[GEOGRAPHIC_DATA]" at bounding box center [266, 115] width 189 height 12
type input "[STREET_ADDRESS][PERSON_NAME]"
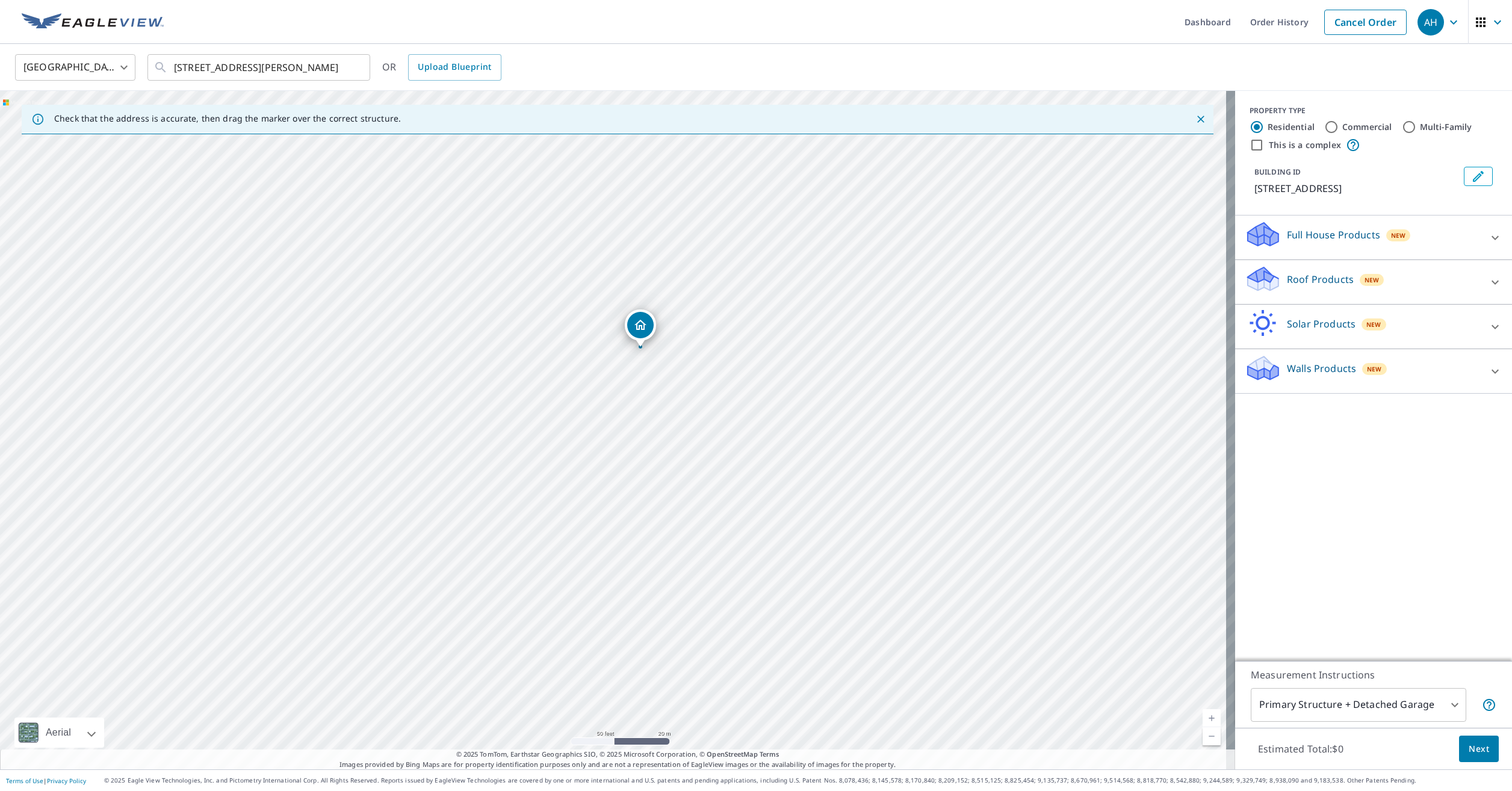
drag, startPoint x: 638, startPoint y: 341, endPoint x: 714, endPoint y: 66, distance: 285.3
click at [714, 66] on div "[GEOGRAPHIC_DATA] [GEOGRAPHIC_DATA] ​ [STREET_ADDRESS][PERSON_NAME] ​ OR Upload…" at bounding box center [756, 406] width 1512 height 725
click at [671, 347] on div "[STREET_ADDRESS][PERSON_NAME]" at bounding box center [618, 430] width 1236 height 679
click at [1333, 287] on p "Roof Products" at bounding box center [1320, 280] width 67 height 14
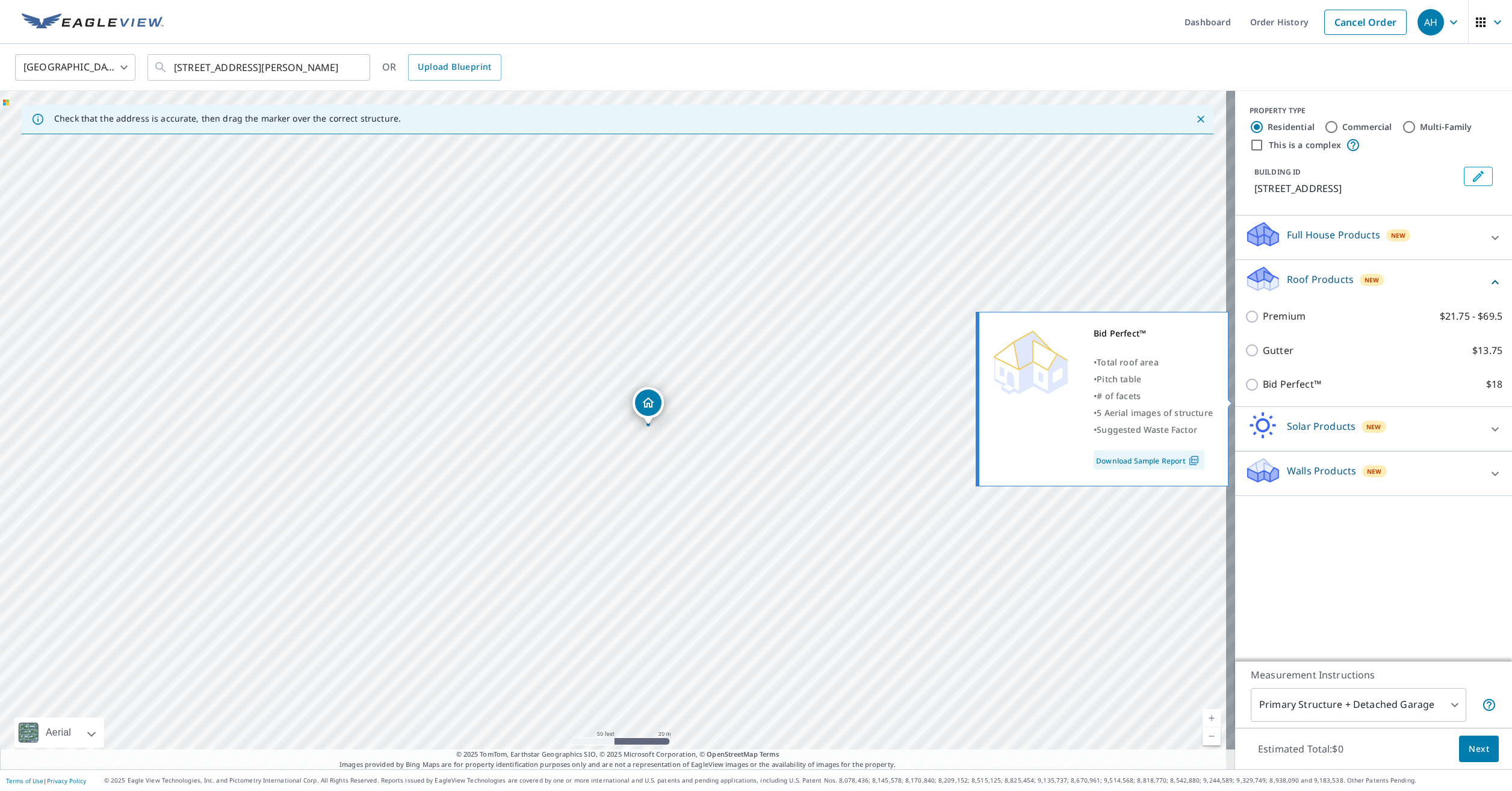
drag, startPoint x: 1245, startPoint y: 402, endPoint x: 1240, endPoint y: 395, distance: 8.6
click at [1245, 392] on input "Bid Perfect™ $18" at bounding box center [1254, 385] width 18 height 14
checkbox input "true"
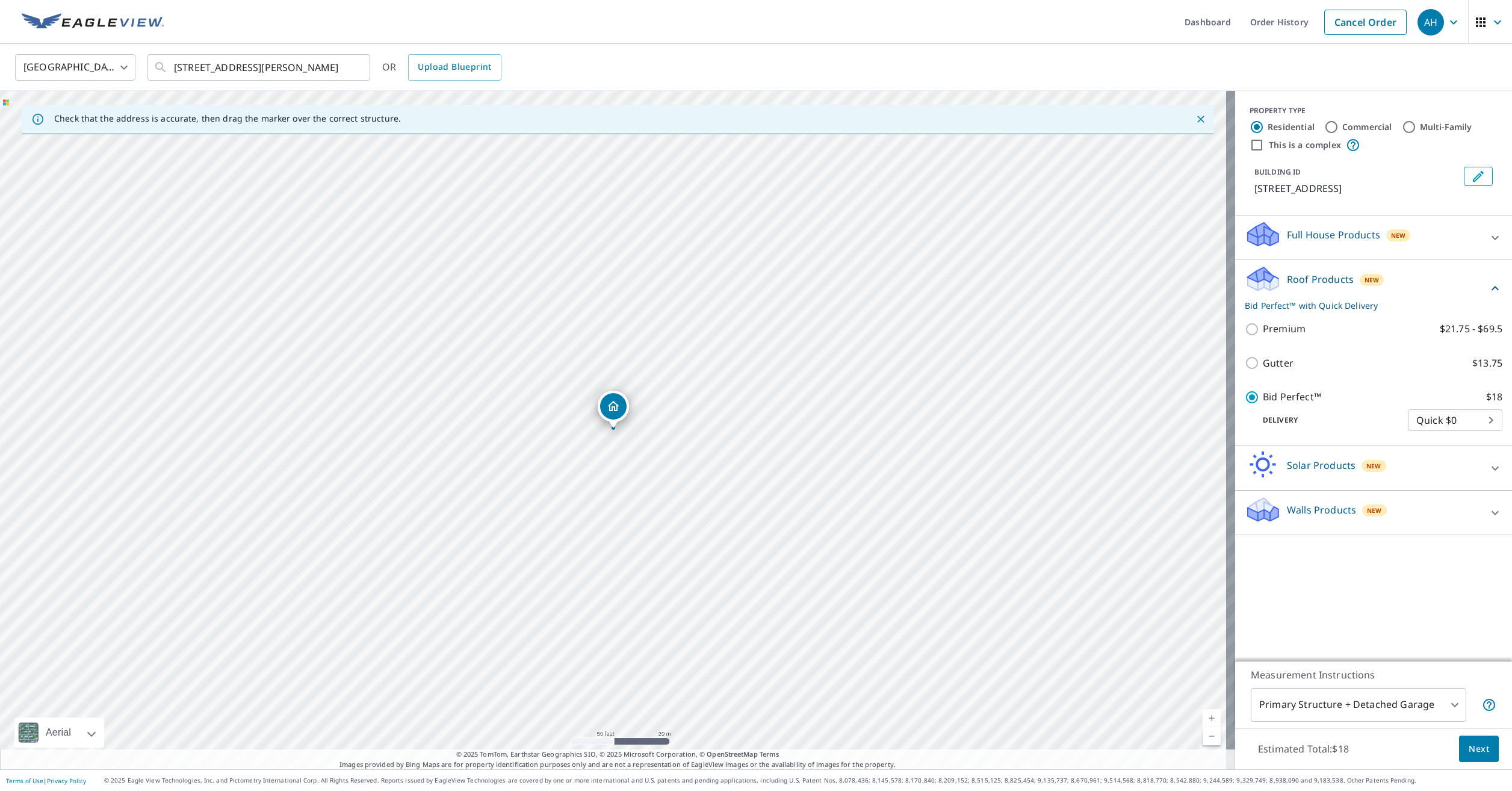
click at [1350, 712] on body "AH AH Dashboard Order History Cancel Order AH [GEOGRAPHIC_DATA] [GEOGRAPHIC_DAT…" at bounding box center [756, 395] width 1512 height 791
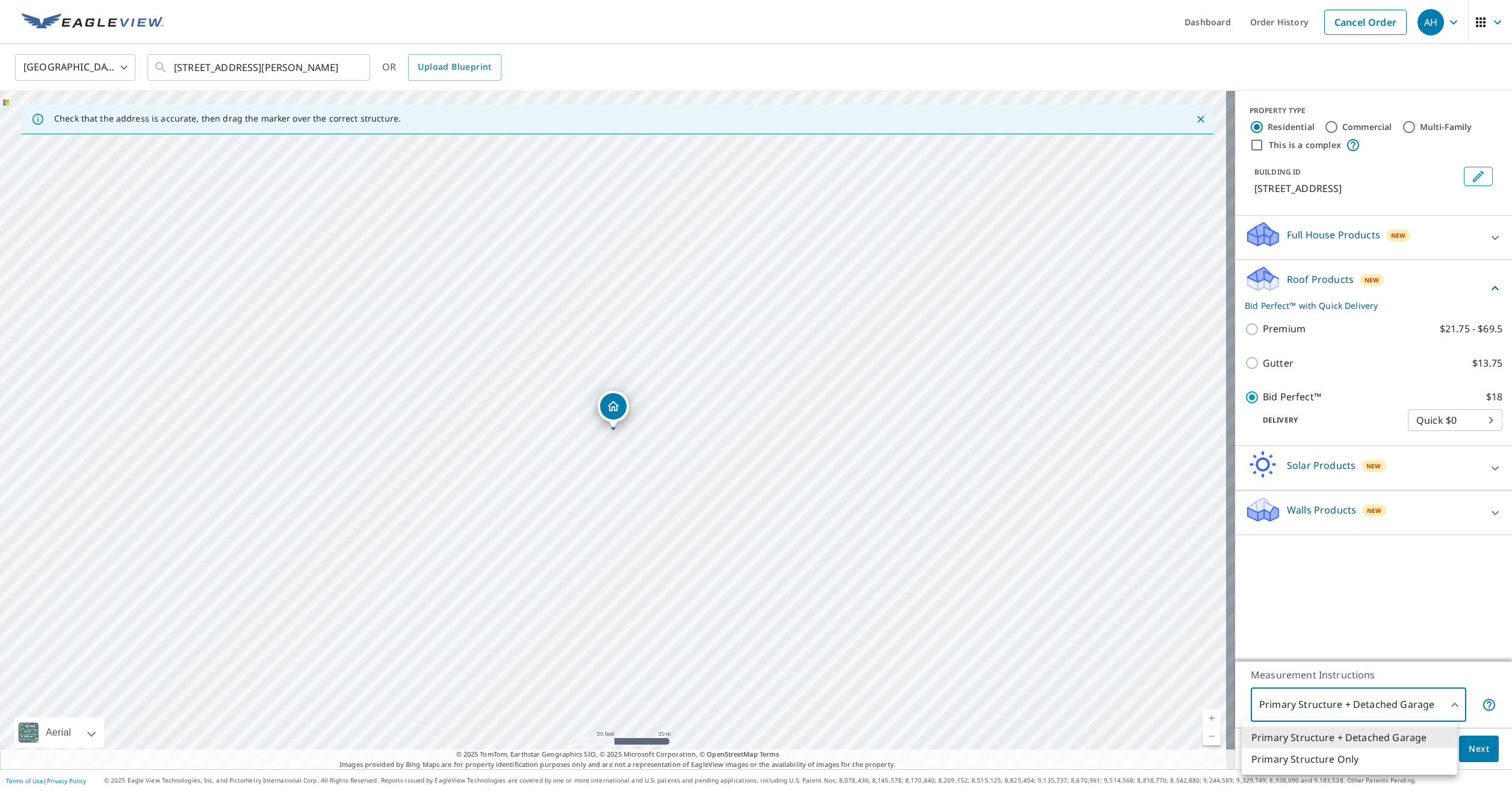
click at [1352, 759] on li "Primary Structure Only" at bounding box center [1349, 759] width 216 height 22
type input "2"
click at [1469, 749] on span "Next" at bounding box center [1479, 749] width 21 height 15
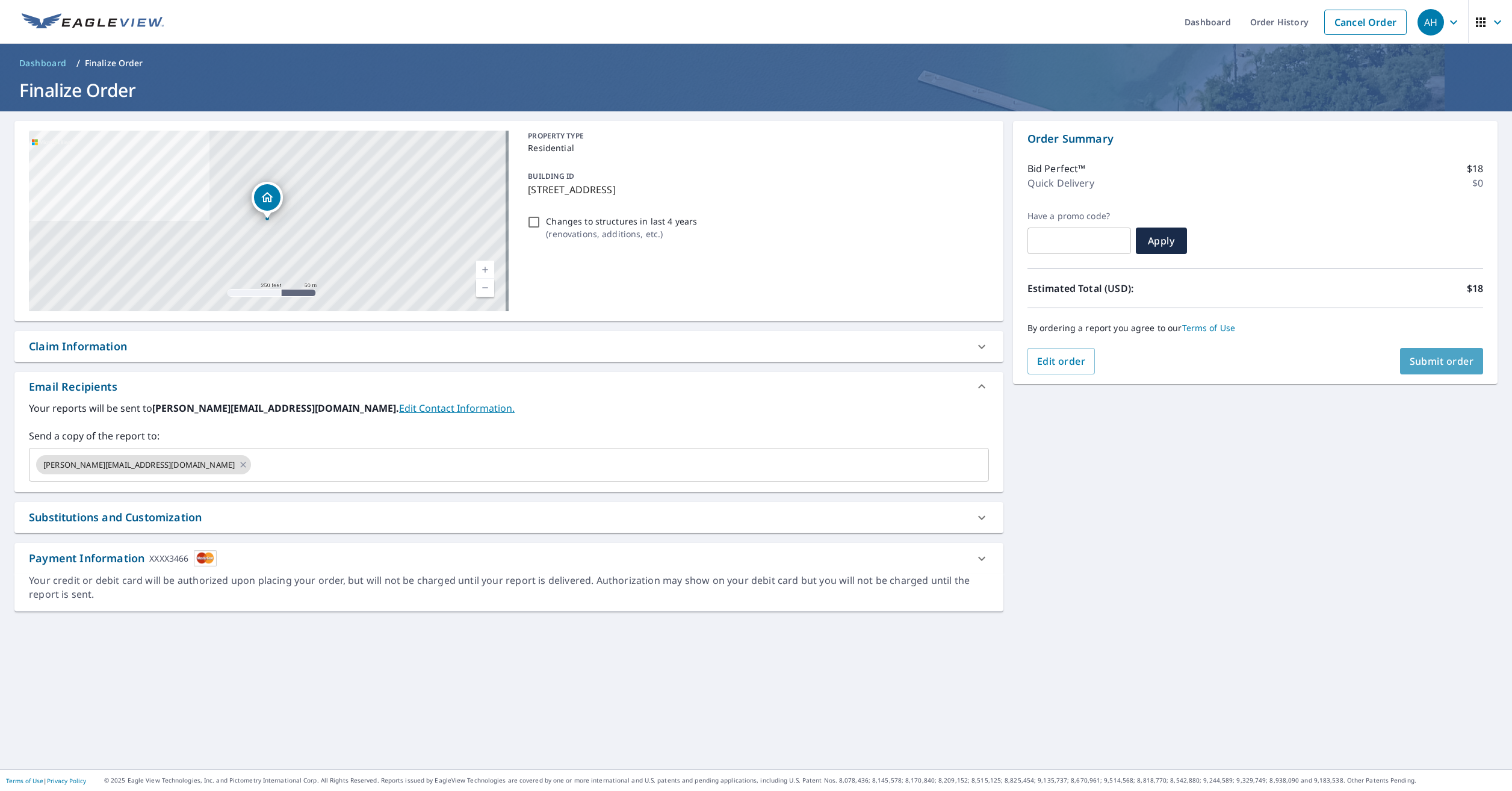
click at [1437, 361] on span "Submit order" at bounding box center [1441, 361] width 64 height 14
checkbox input "true"
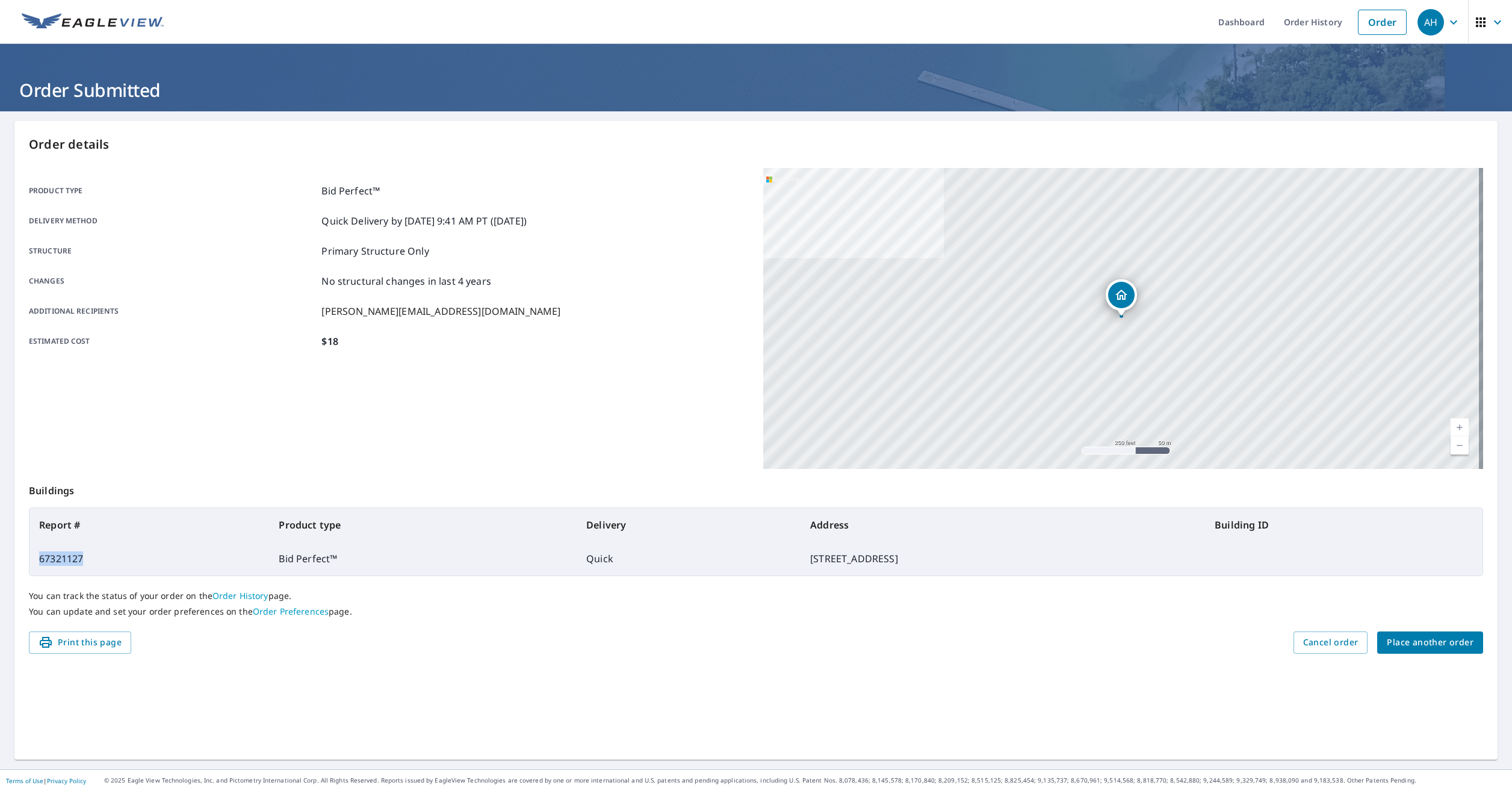
drag, startPoint x: 67, startPoint y: 559, endPoint x: 39, endPoint y: 558, distance: 28.0
click at [39, 558] on td "67321127" at bounding box center [149, 559] width 240 height 34
drag, startPoint x: 39, startPoint y: 558, endPoint x: 54, endPoint y: 558, distance: 15.0
copy td "67321127"
click at [1434, 638] on span "Place another order" at bounding box center [1430, 643] width 87 height 15
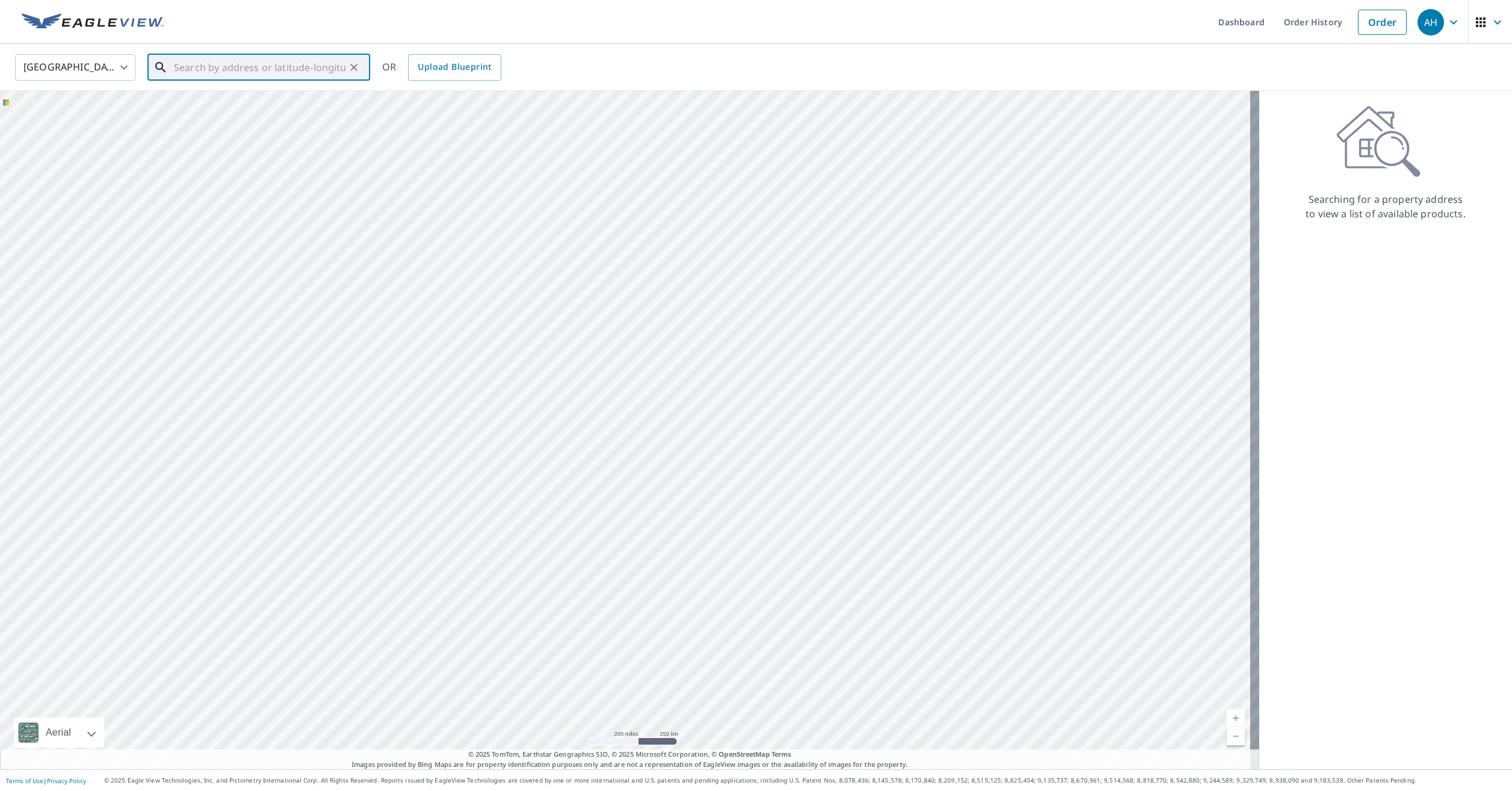
click at [226, 64] on input "text" at bounding box center [260, 67] width 171 height 34
paste input "[STREET_ADDRESS]"
click at [247, 116] on p "[GEOGRAPHIC_DATA], MI 48370" at bounding box center [266, 115] width 189 height 12
type input "[STREET_ADDRESS][PERSON_NAME]"
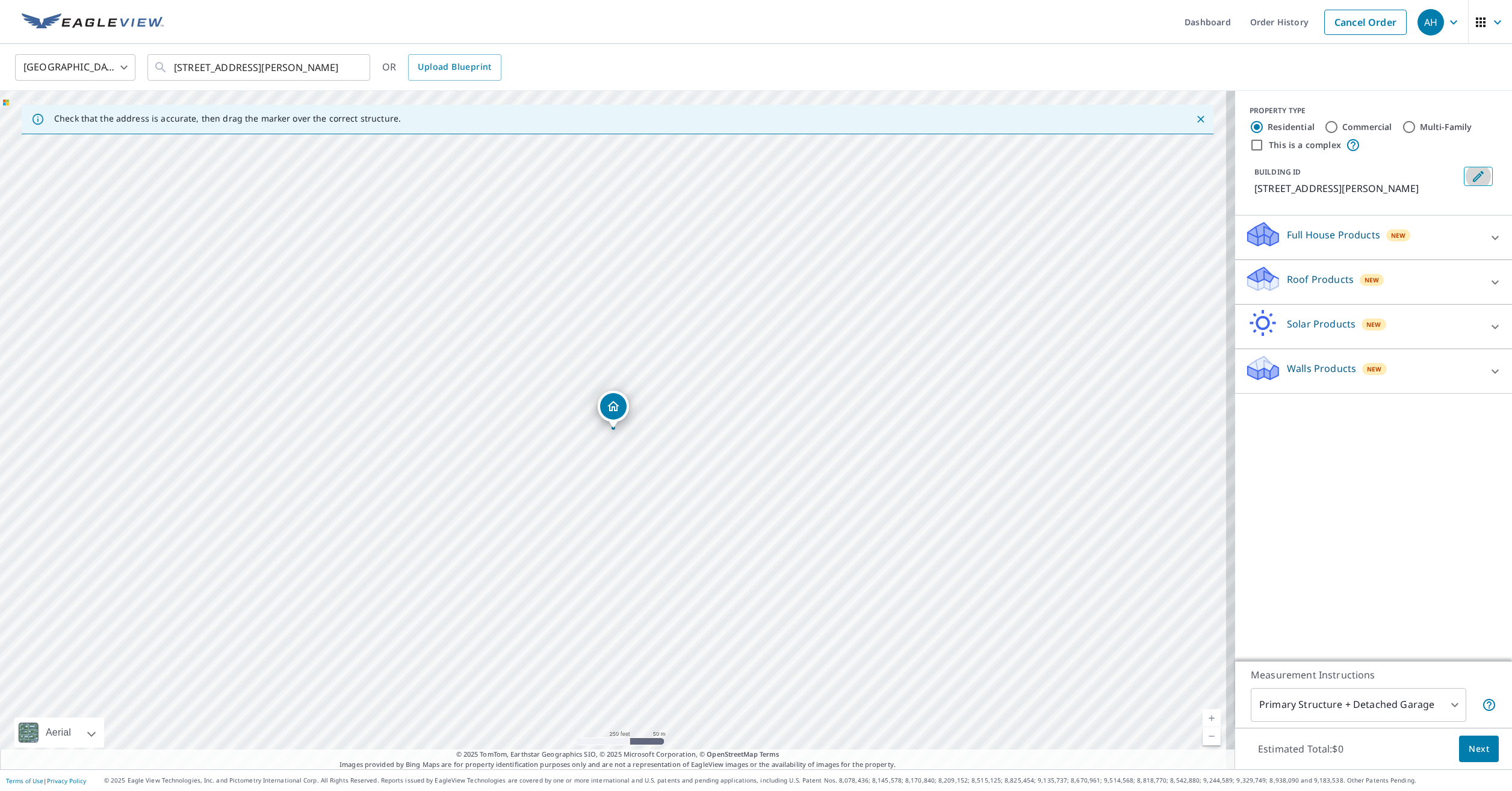
click at [1472, 173] on icon "Edit building 1" at bounding box center [1478, 176] width 14 height 14
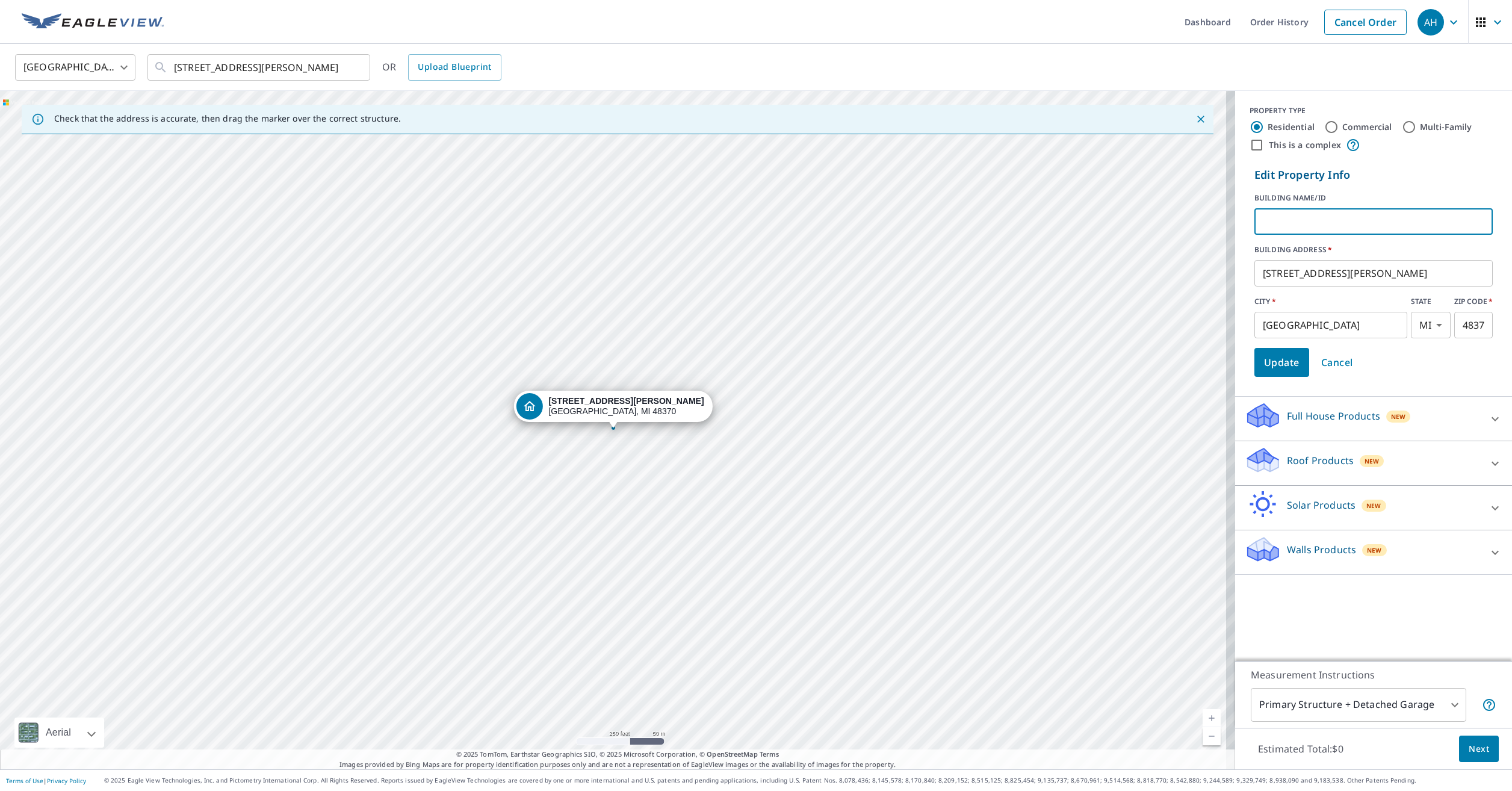
click at [1287, 217] on input "text" at bounding box center [1373, 221] width 238 height 34
type input "[PERSON_NAME]/[PERSON_NAME]"
click at [1282, 360] on span "Update" at bounding box center [1282, 362] width 35 height 17
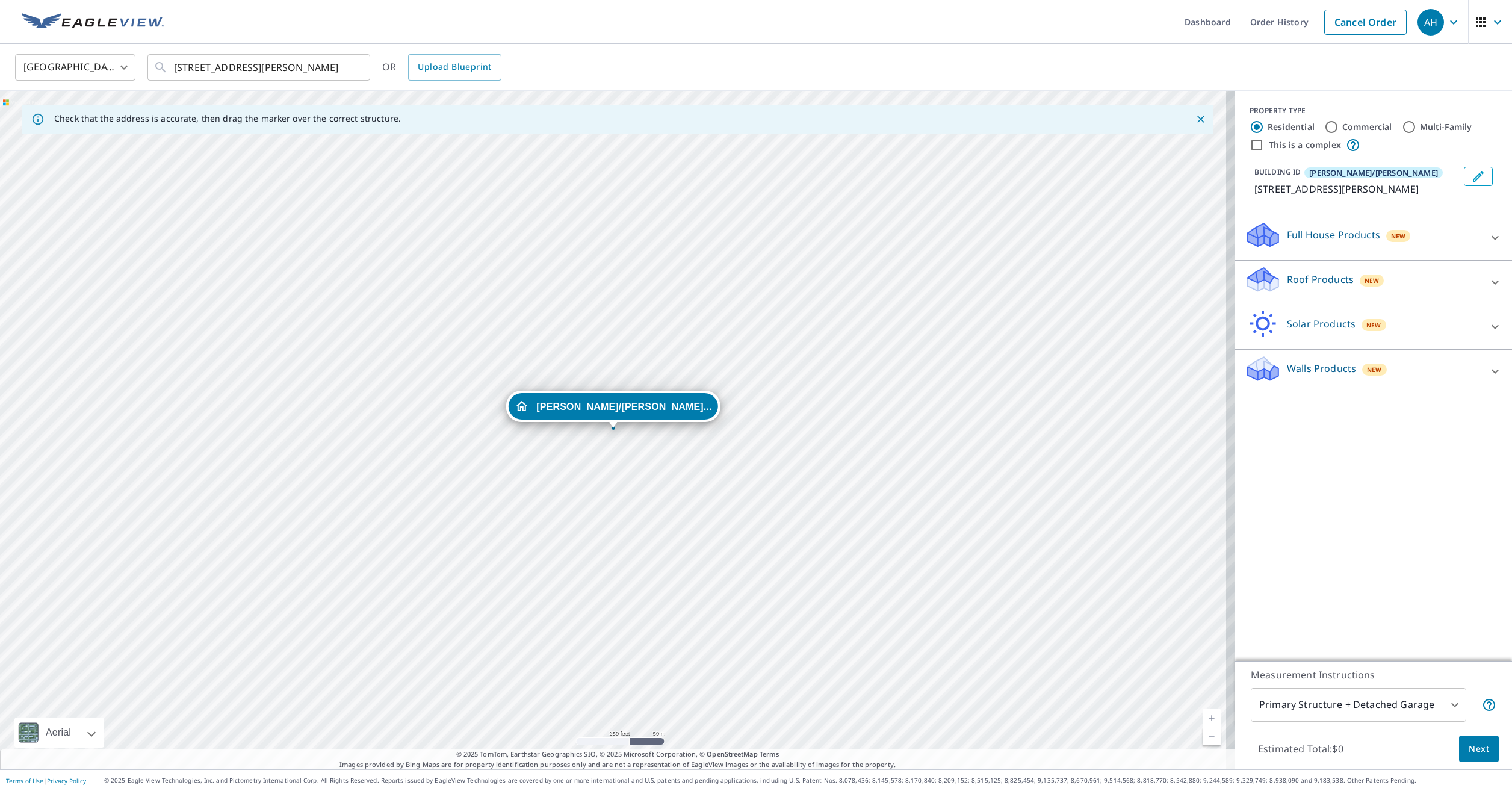
click at [1286, 266] on div "Roof Products New" at bounding box center [1363, 282] width 236 height 34
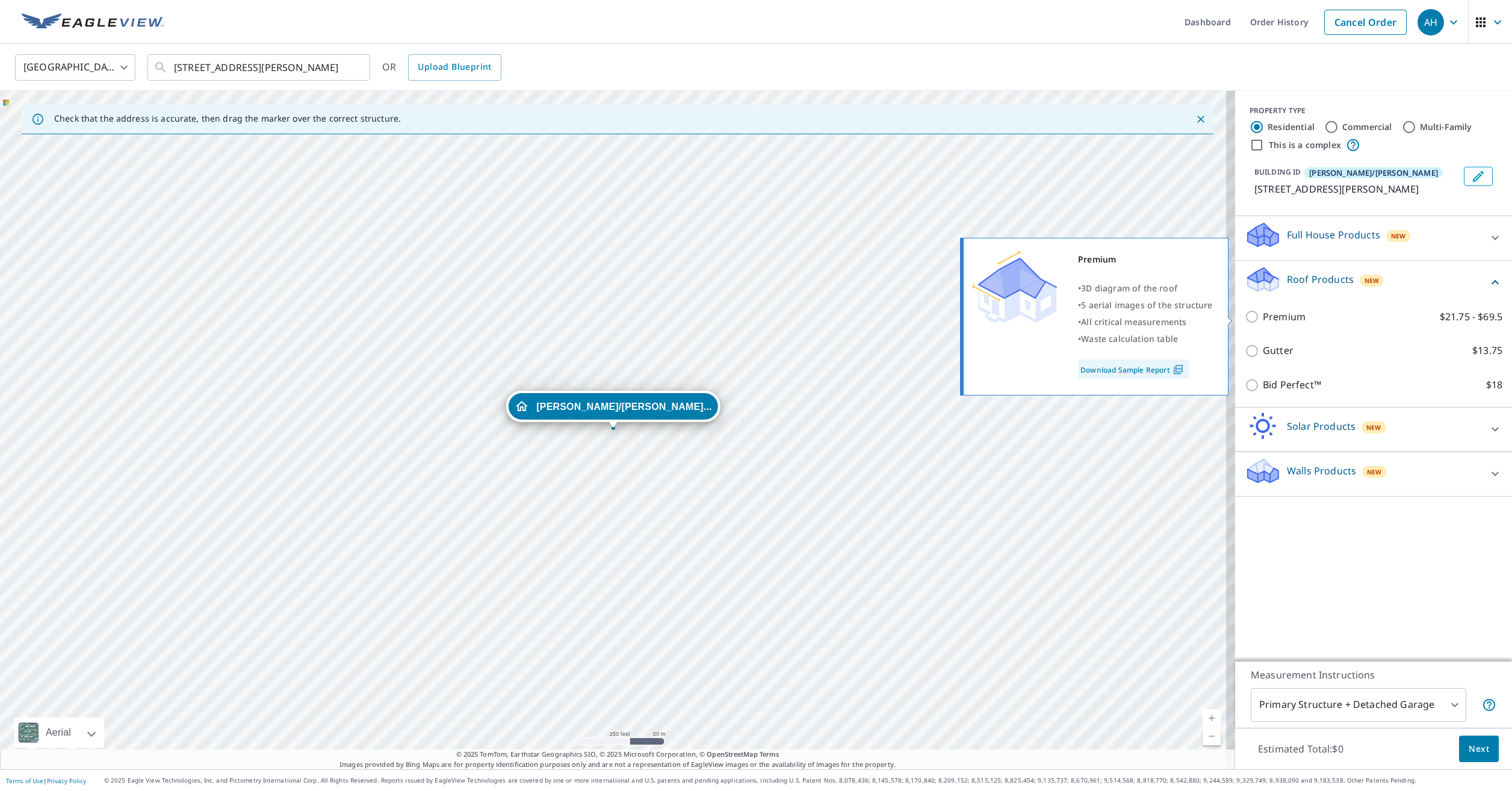
click at [1245, 309] on input "Premium $21.75 - $69.5" at bounding box center [1254, 317] width 18 height 14
checkbox input "true"
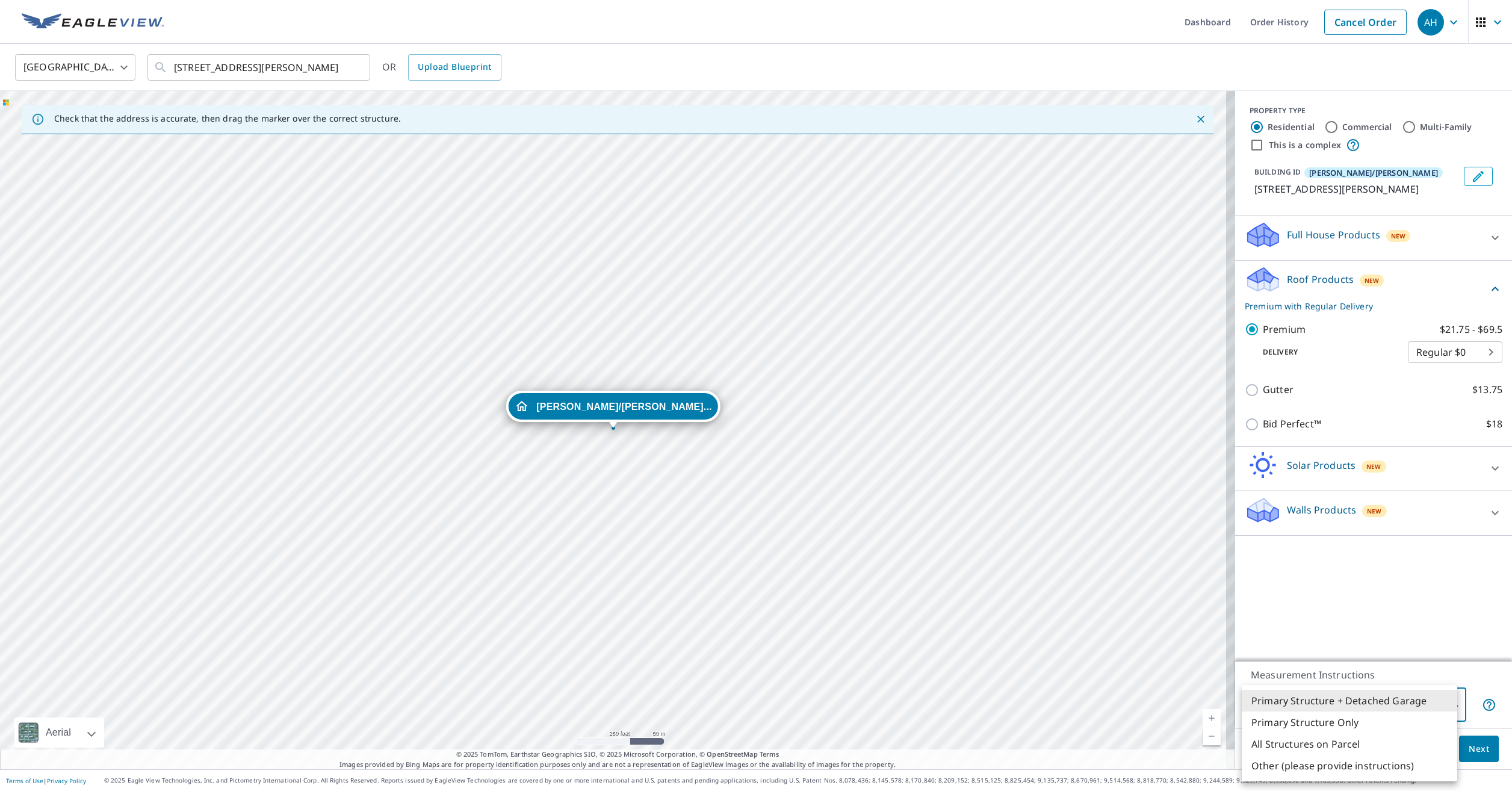
click at [1383, 705] on body "AH AH Dashboard Order History Cancel Order AH [GEOGRAPHIC_DATA] [GEOGRAPHIC_DAT…" at bounding box center [756, 395] width 1512 height 791
click at [1389, 729] on li "Primary Structure Only" at bounding box center [1349, 722] width 216 height 22
type input "2"
click at [1480, 755] on span "Next" at bounding box center [1479, 749] width 21 height 15
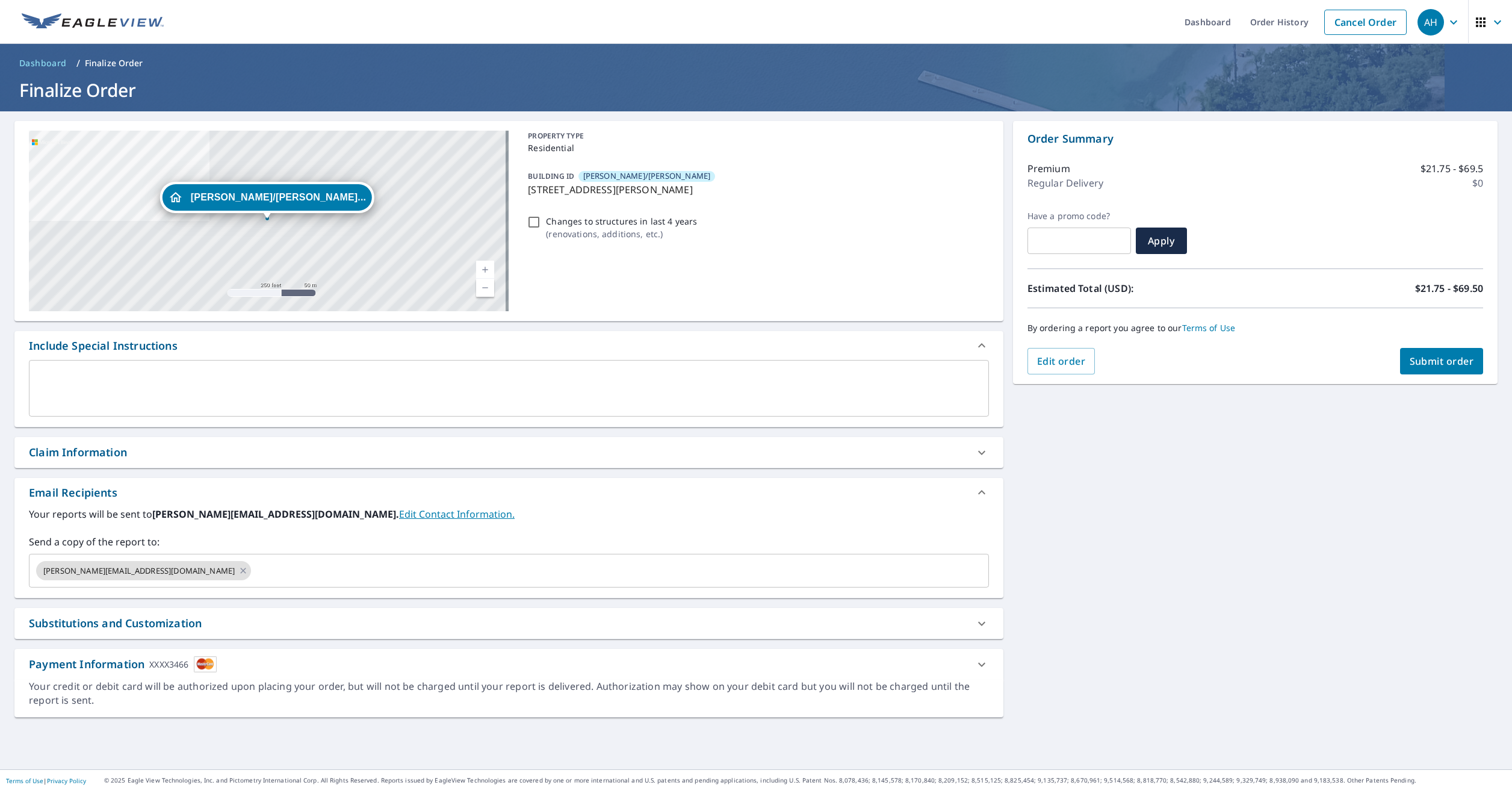
click at [1418, 360] on span "Submit order" at bounding box center [1441, 361] width 64 height 14
checkbox input "true"
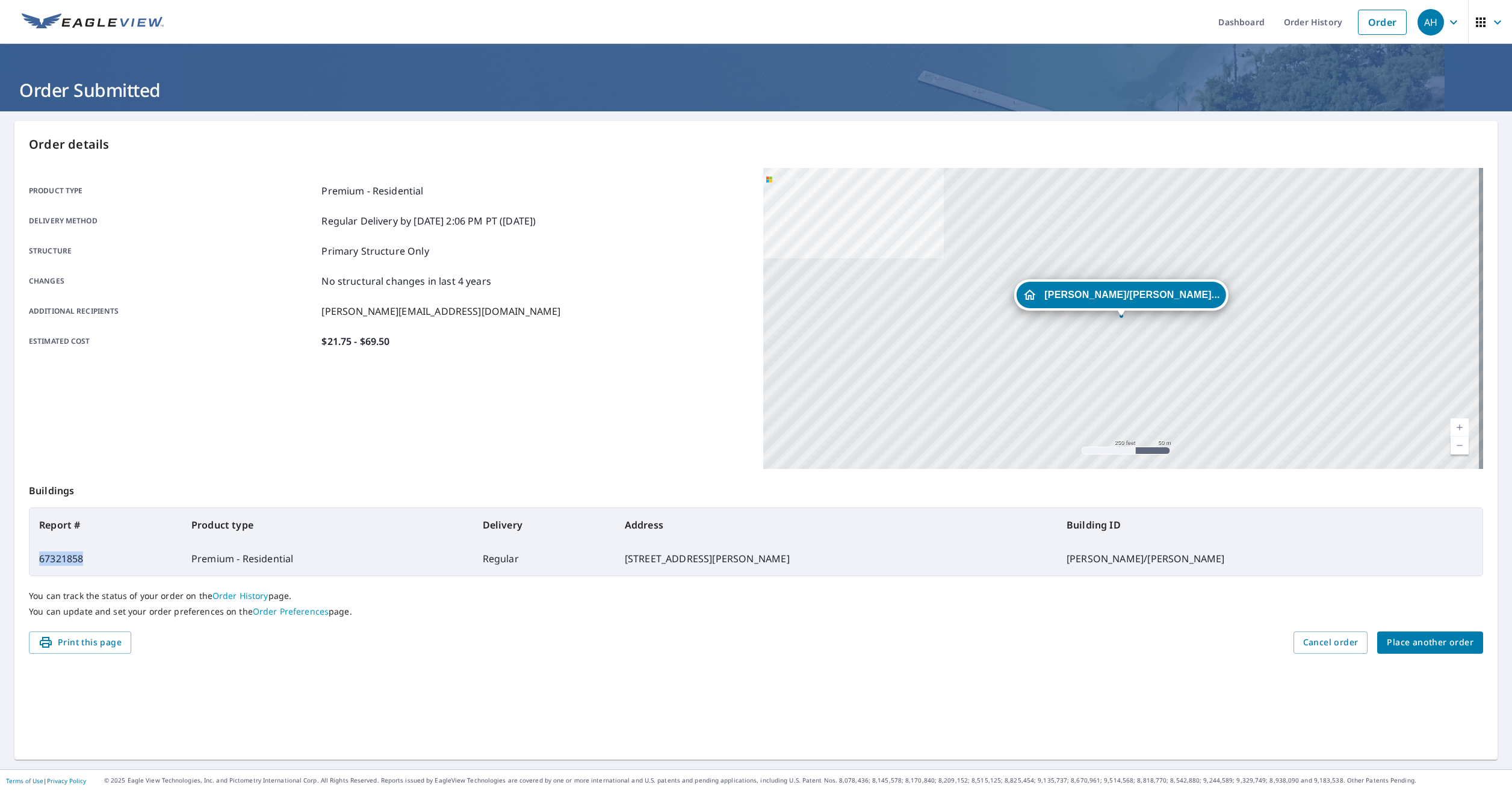
drag, startPoint x: 86, startPoint y: 560, endPoint x: 39, endPoint y: 553, distance: 47.5
click at [39, 553] on td "67321858" at bounding box center [106, 559] width 152 height 34
drag, startPoint x: 39, startPoint y: 553, endPoint x: 50, endPoint y: 559, distance: 12.5
copy td "67321858"
